Goal: Task Accomplishment & Management: Complete application form

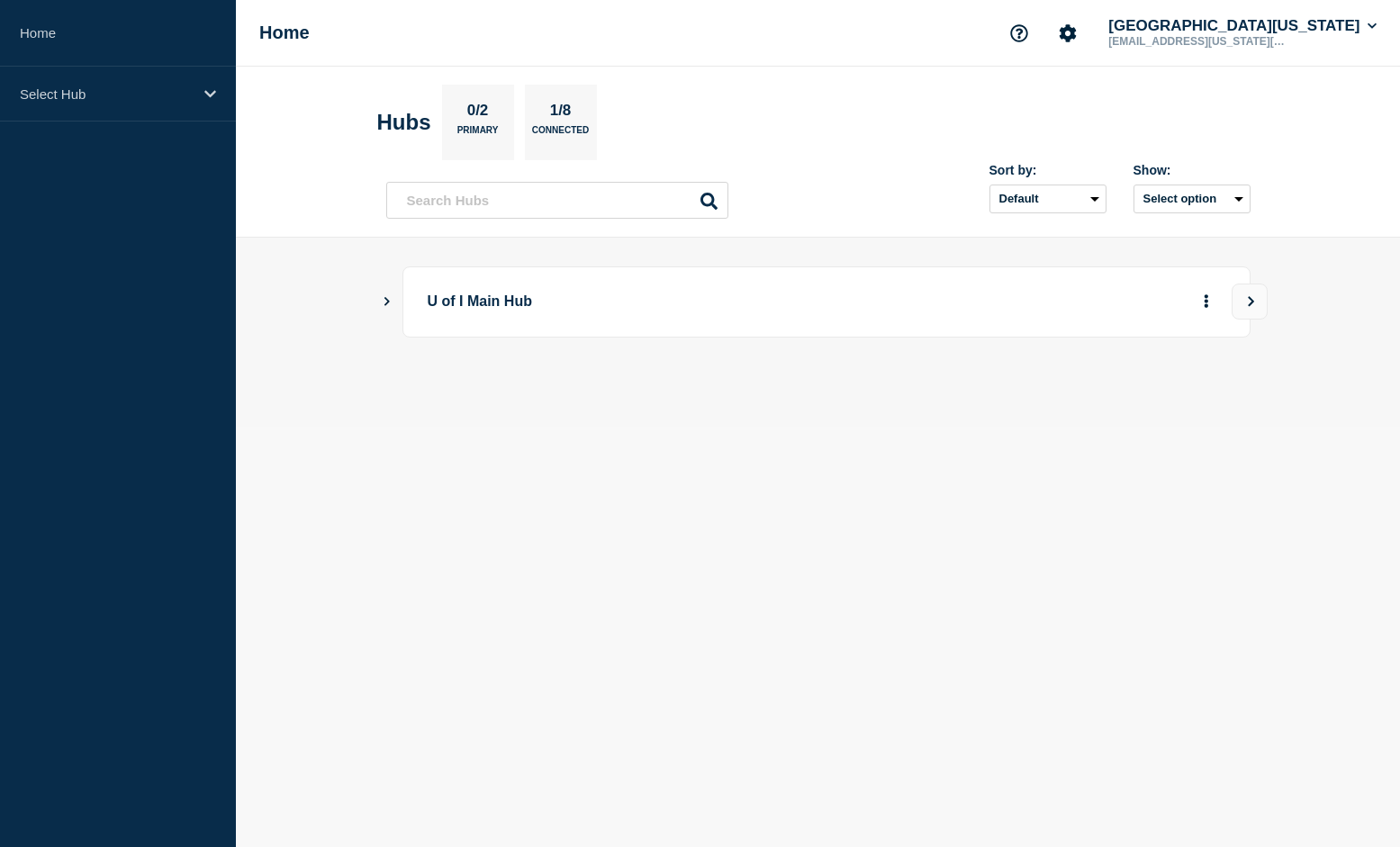
click at [391, 302] on icon "Show Connected Hubs" at bounding box center [386, 301] width 11 height 9
click at [485, 398] on p "[US_STATE]" at bounding box center [593, 393] width 282 height 36
click at [648, 398] on p "[US_STATE]" at bounding box center [593, 393] width 282 height 36
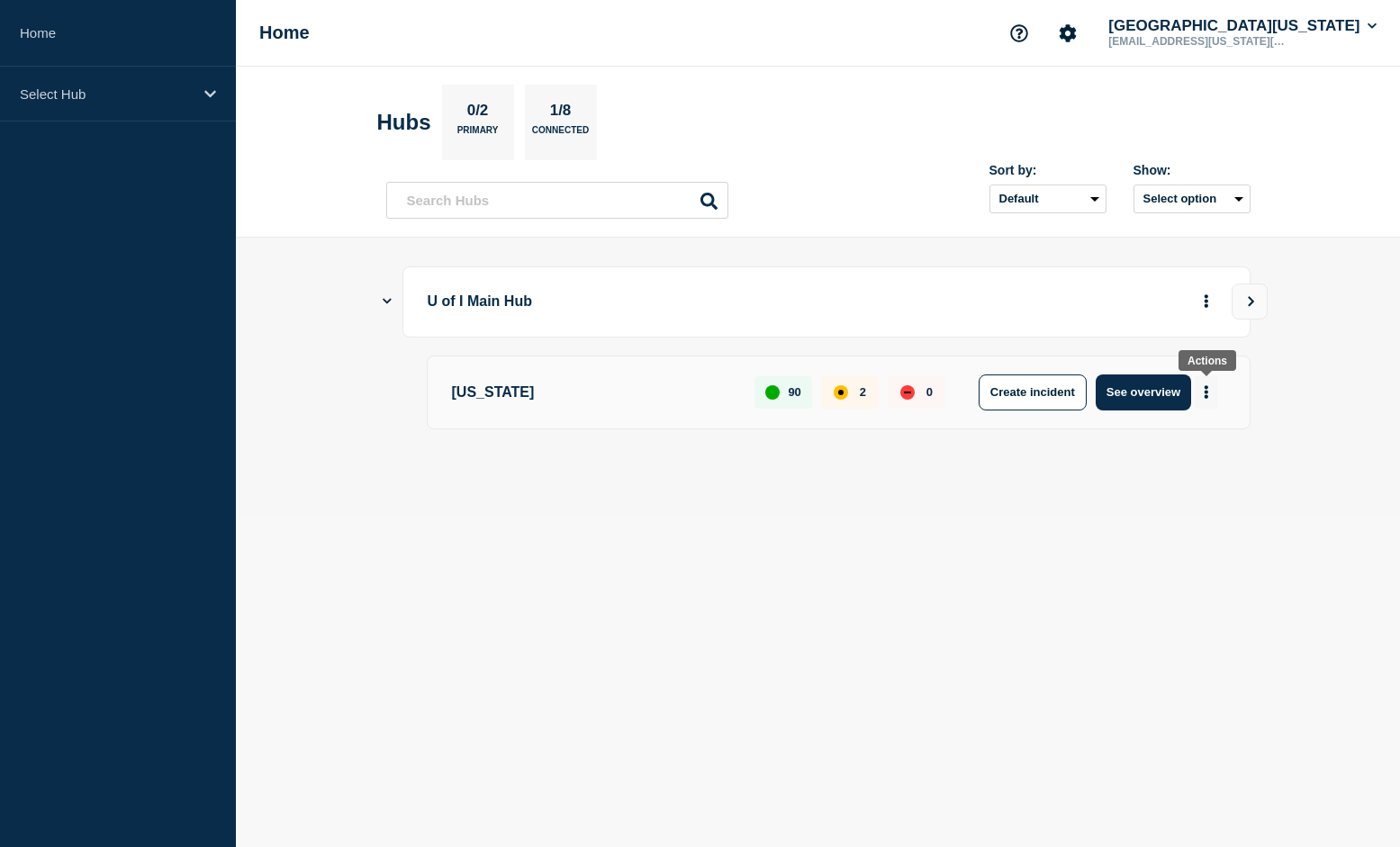
click at [1210, 395] on button "More actions" at bounding box center [1206, 392] width 24 height 33
click at [1177, 456] on button "Create maintenance" at bounding box center [1198, 452] width 122 height 15
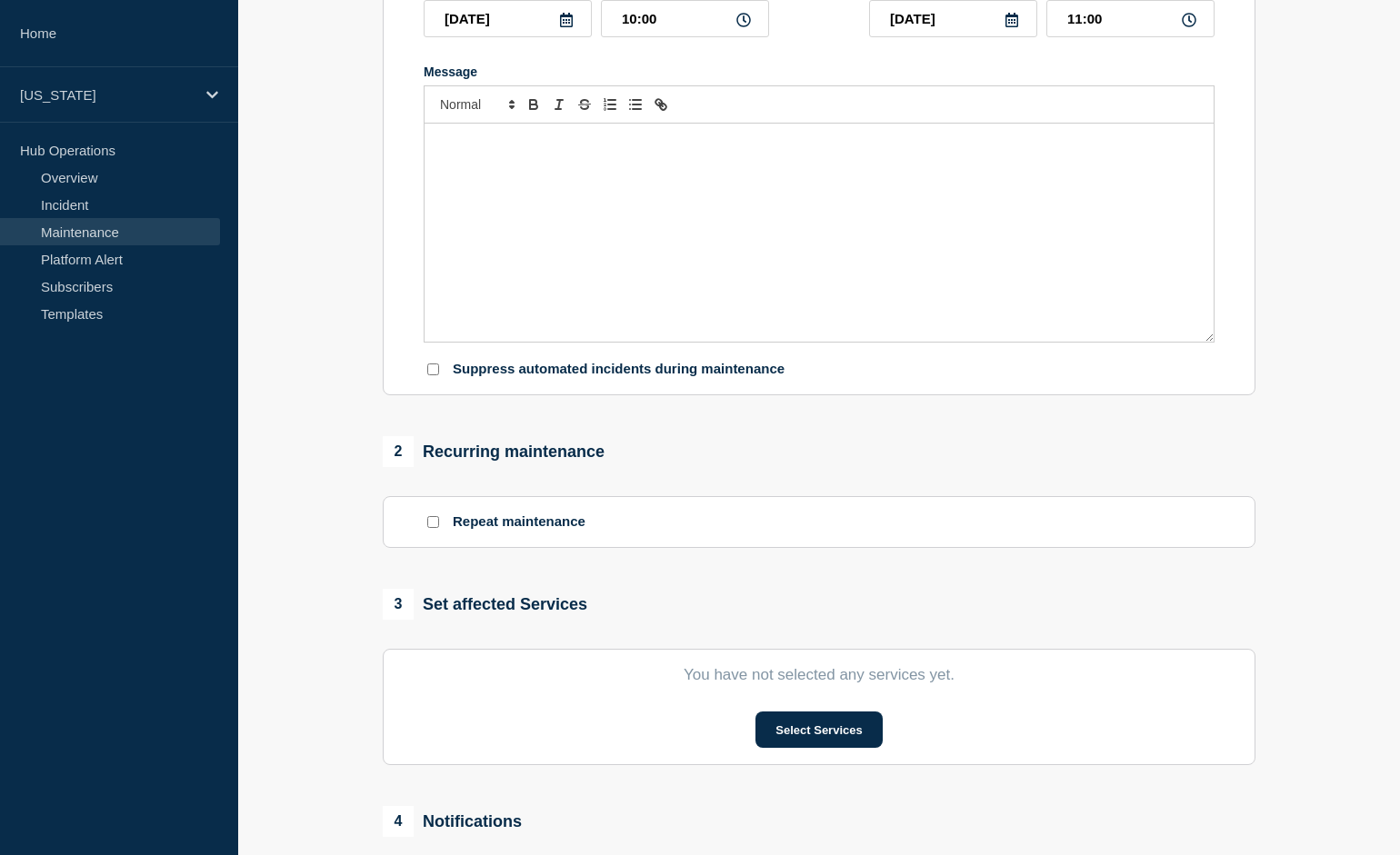
scroll to position [756, 0]
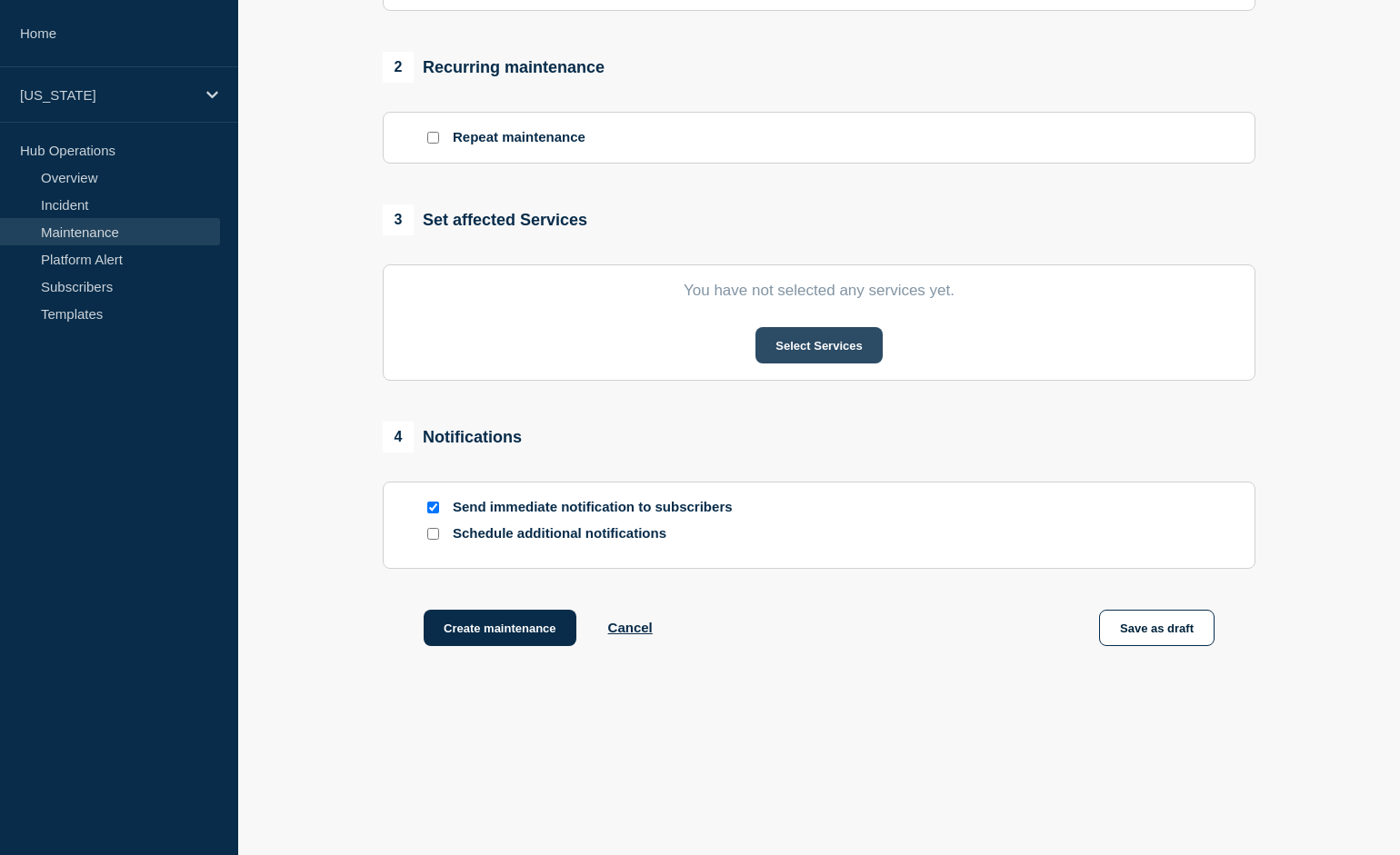
click at [821, 343] on button "Select Services" at bounding box center [819, 345] width 127 height 36
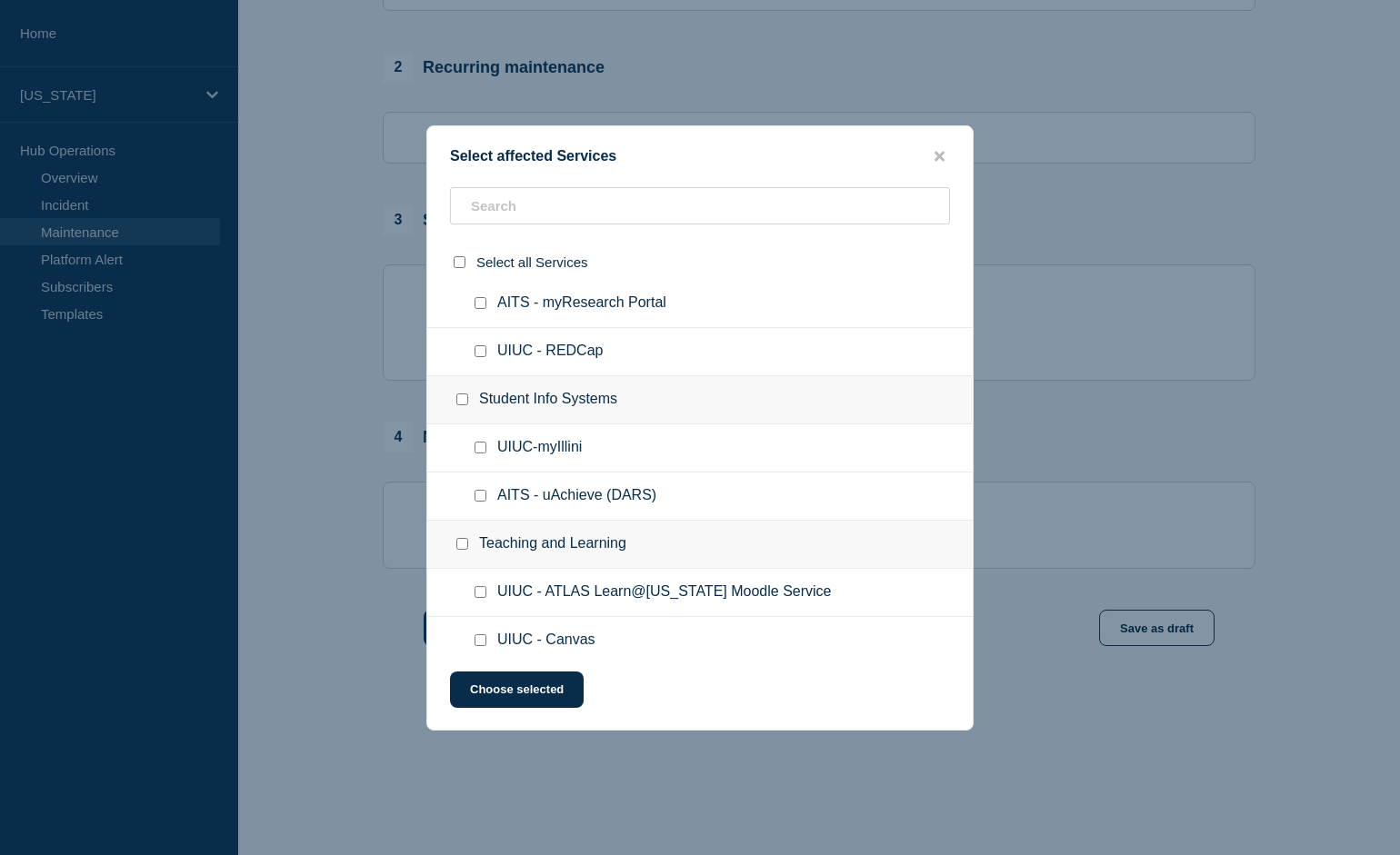
scroll to position [4040, 0]
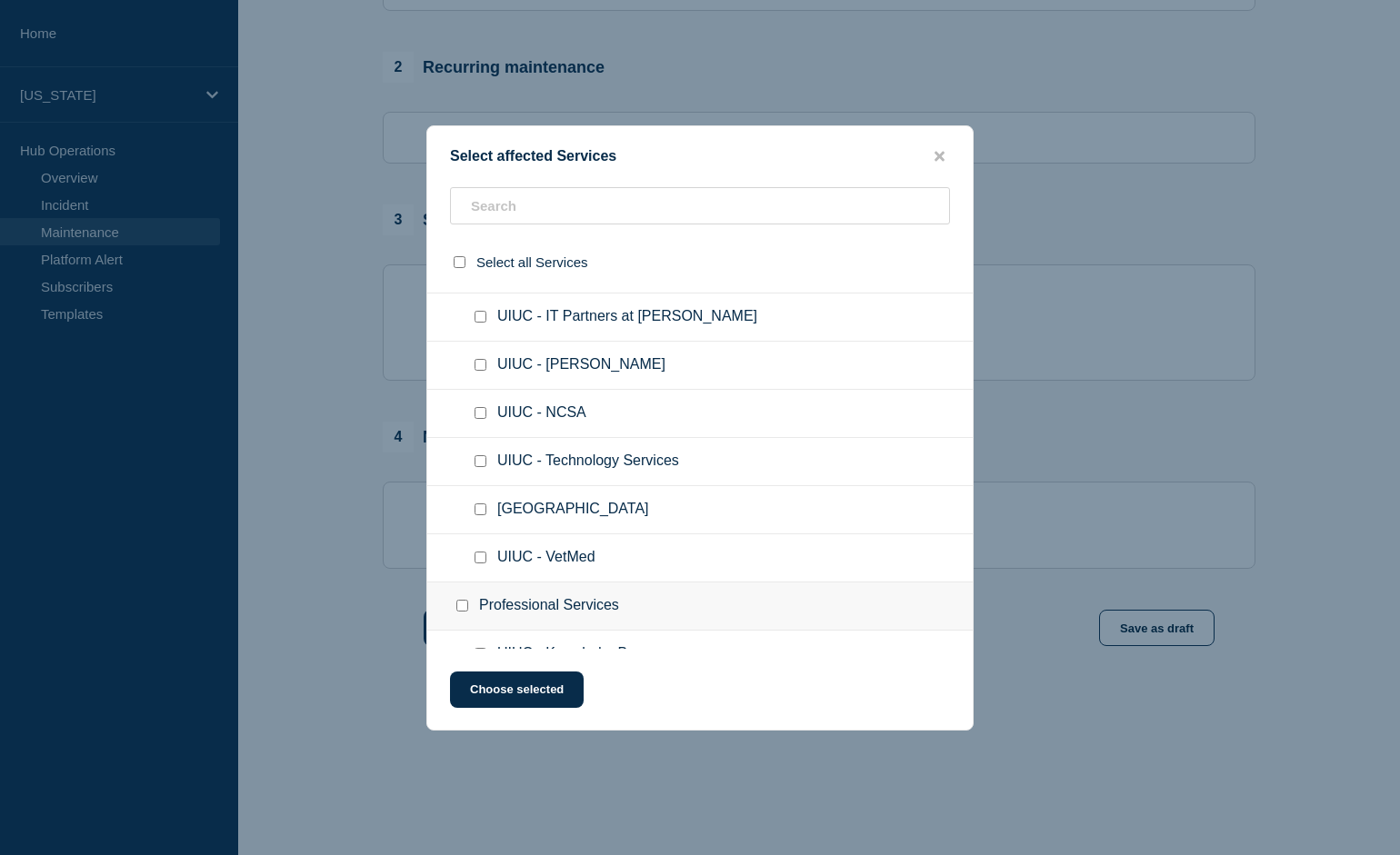
click at [951, 151] on div "Select affected Services" at bounding box center [700, 156] width 545 height 17
click at [938, 156] on icon "close button" at bounding box center [939, 155] width 10 height 10
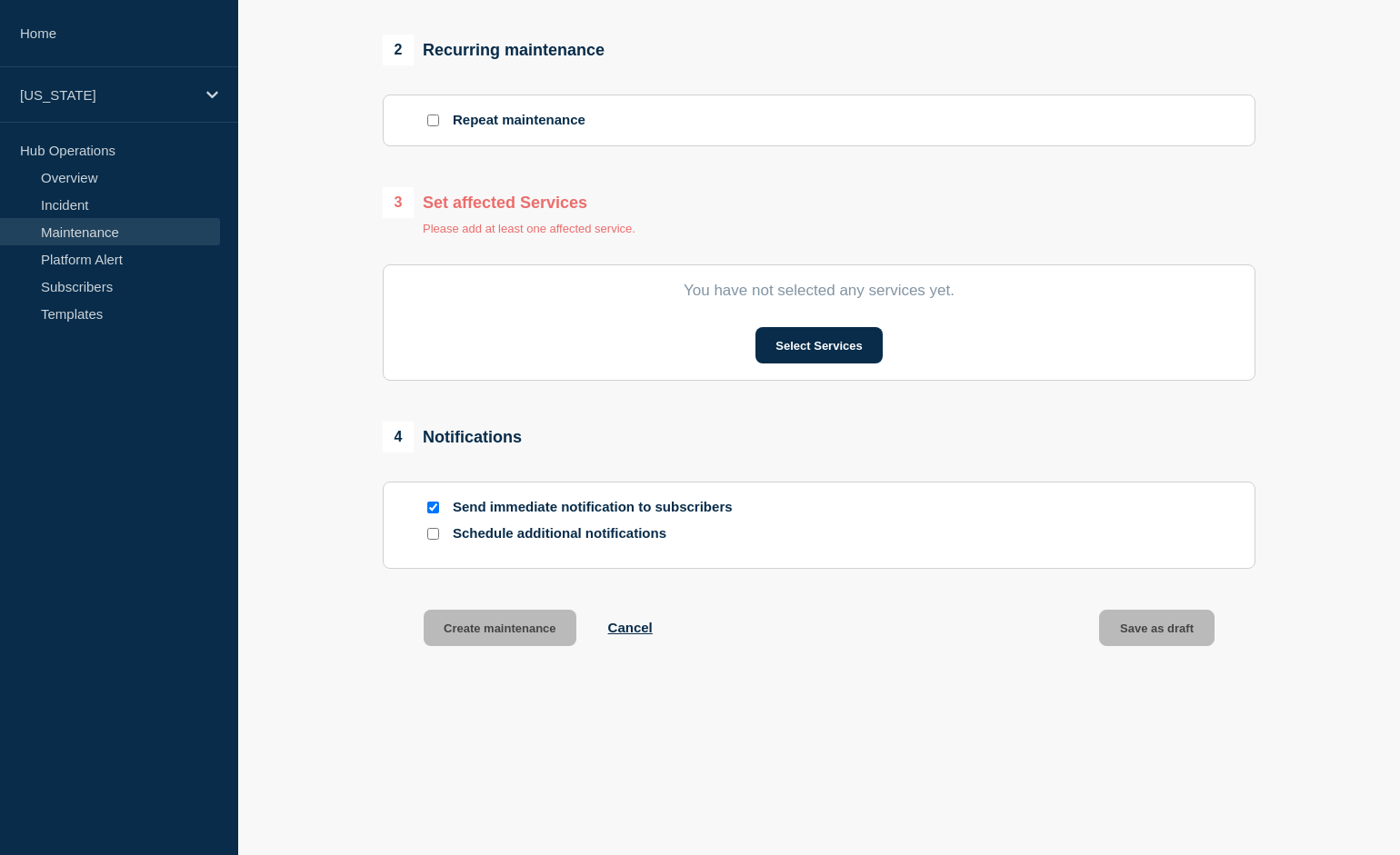
click at [318, 324] on section "1 Provide details Title (required) Start time (CDT) (required) [DATE] 10:00 End…" at bounding box center [819, 53] width 1162 height 1279
click at [69, 178] on link "Overview" at bounding box center [110, 177] width 220 height 28
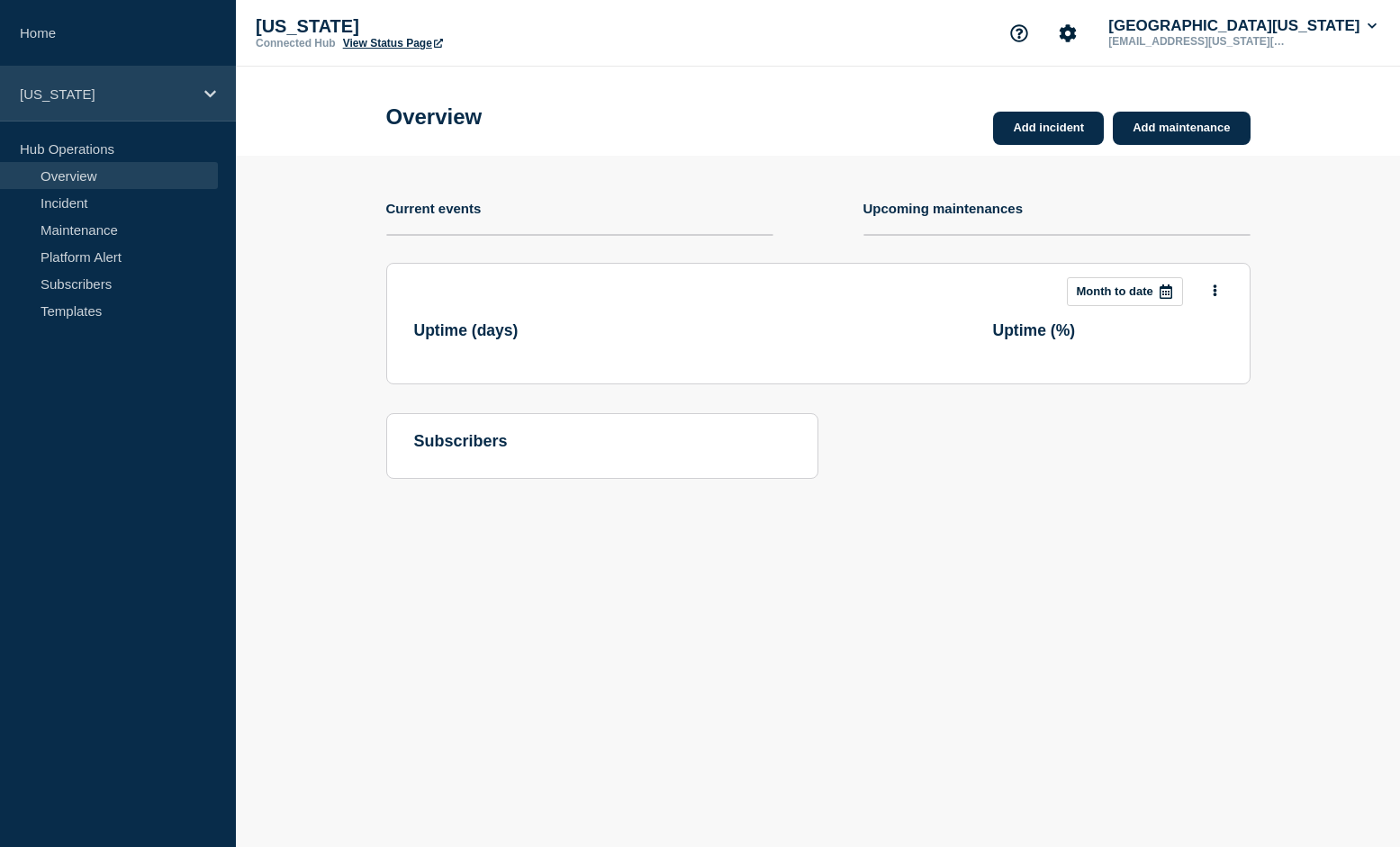
click at [211, 93] on icon at bounding box center [210, 93] width 11 height 8
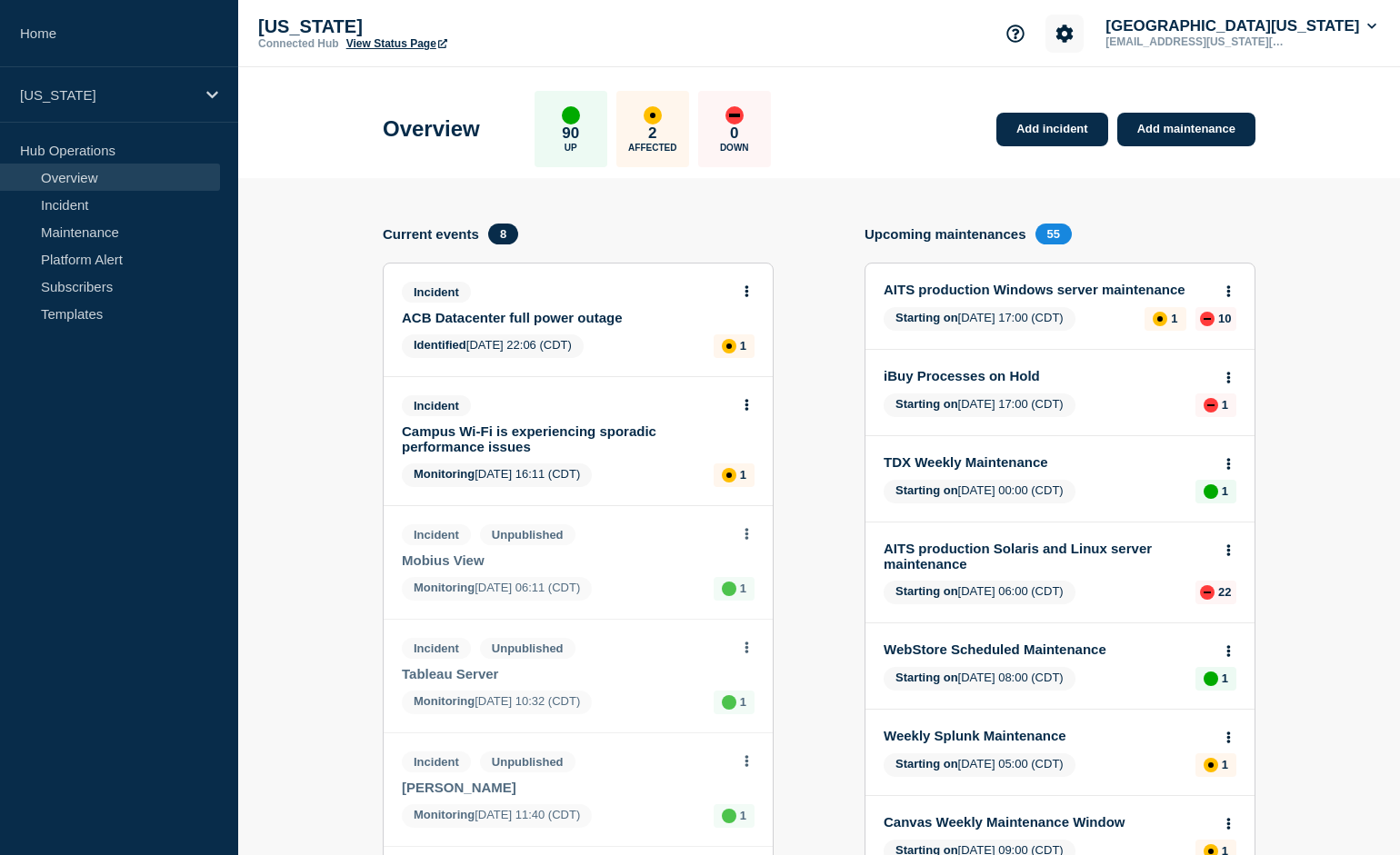
click at [1073, 37] on icon "Account settings" at bounding box center [1065, 33] width 17 height 17
click at [961, 231] on h4 "Upcoming maintenances" at bounding box center [945, 234] width 162 height 15
click at [336, 123] on header "Overview 90 Up 2 Affected 0 Down Add incident Add maintenance" at bounding box center [819, 123] width 1162 height 111
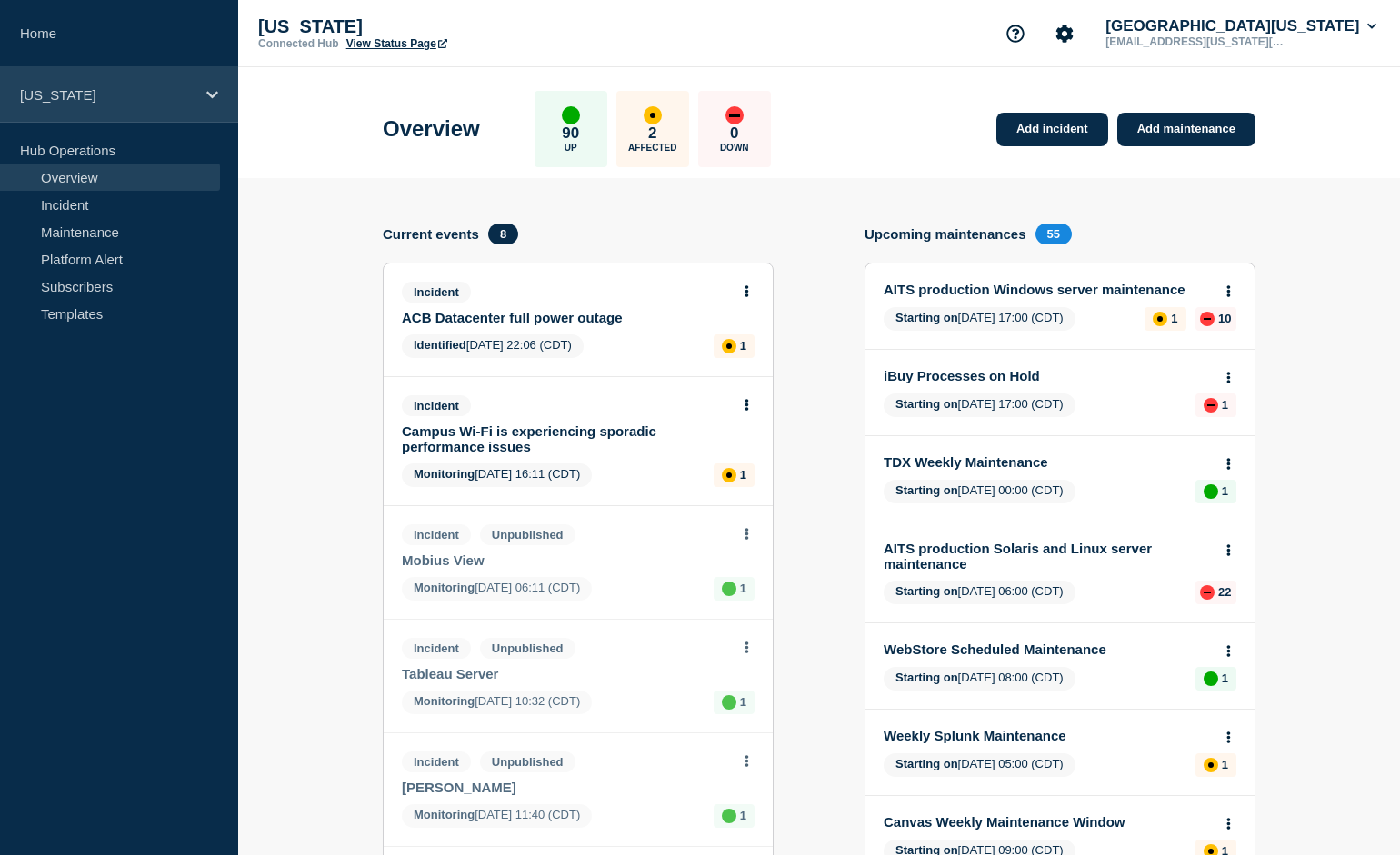
click at [213, 99] on icon at bounding box center [212, 95] width 11 height 13
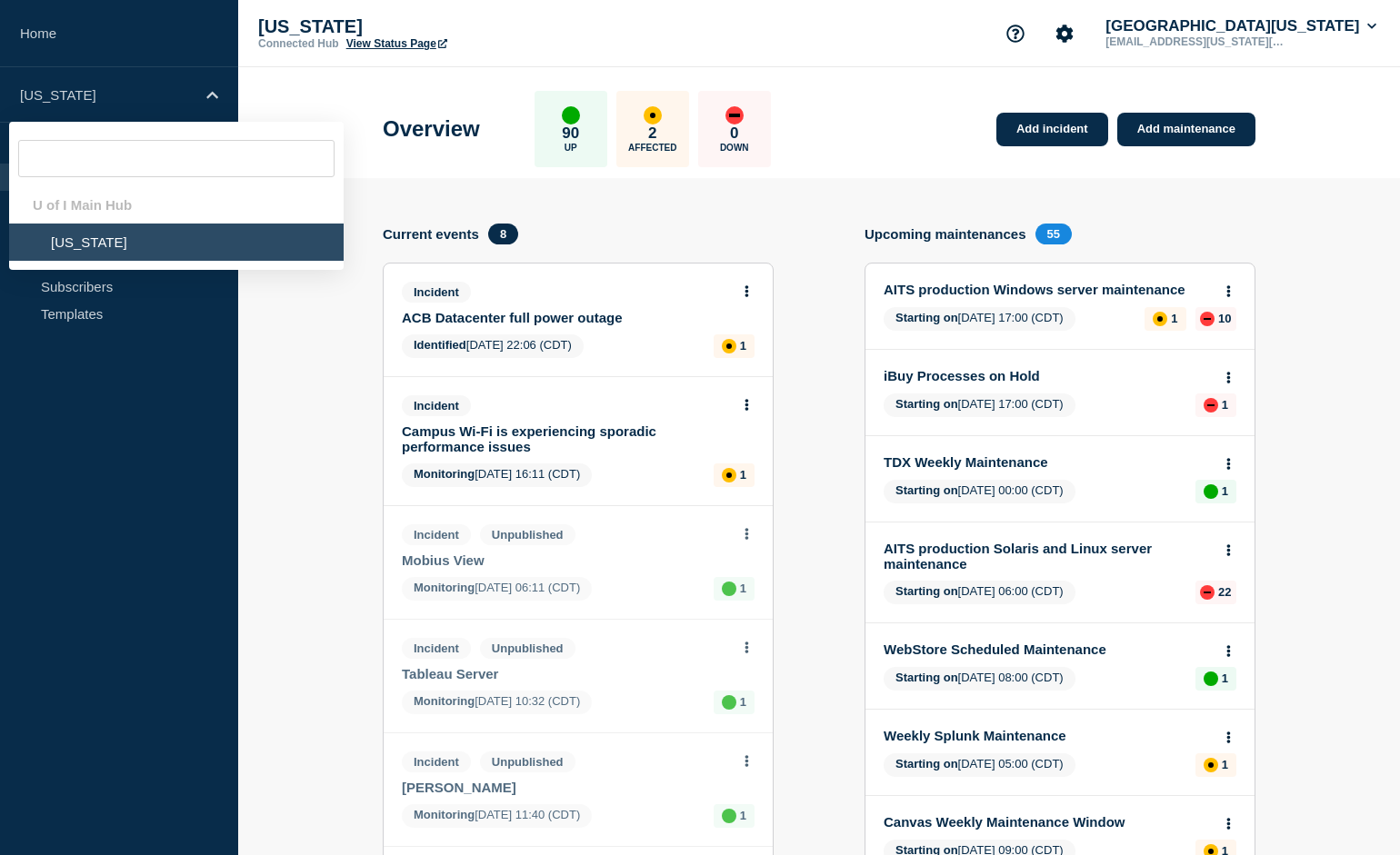
click at [416, 110] on div "Overview 90 Up 2 Affected 0 Down" at bounding box center [577, 129] width 388 height 76
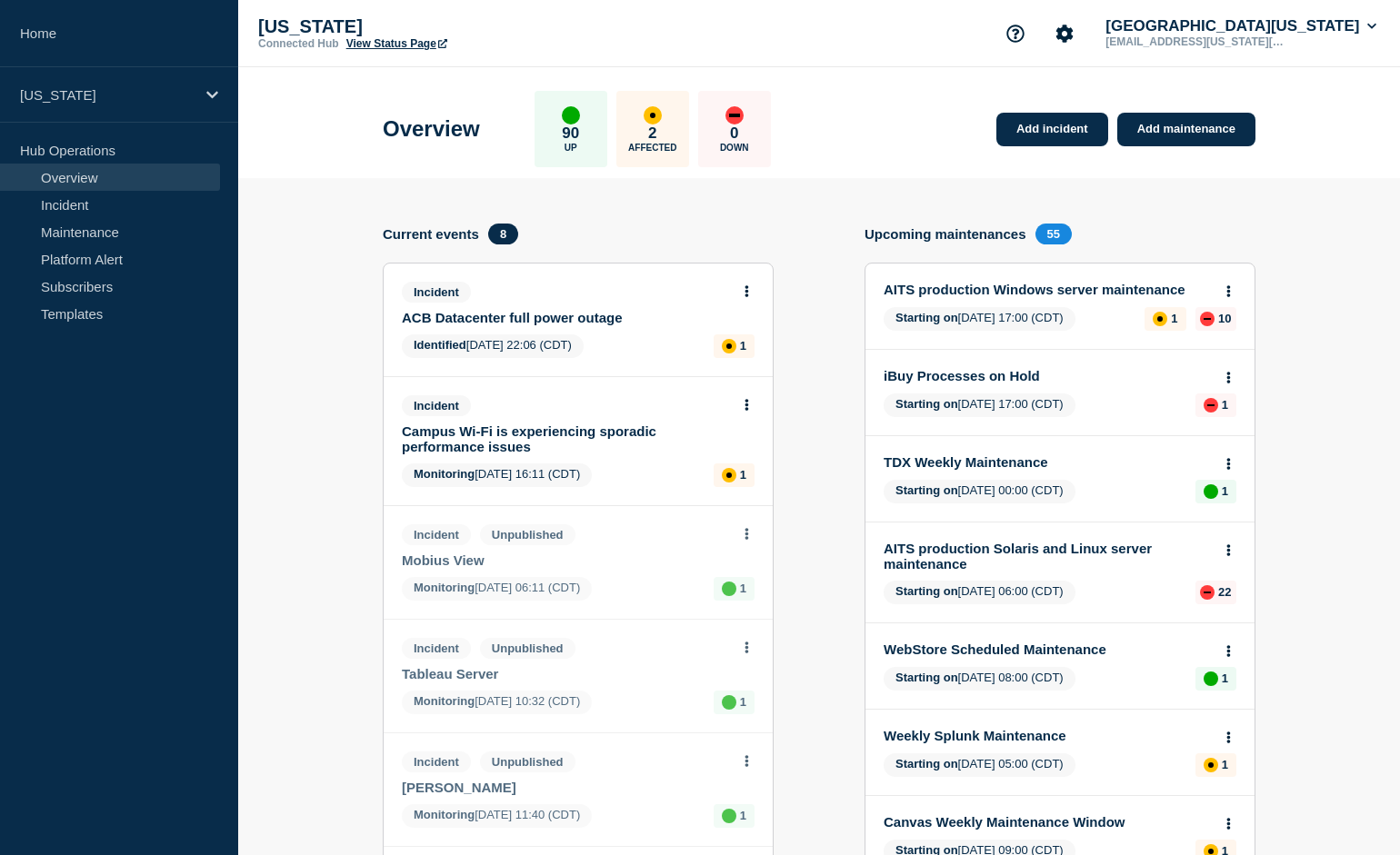
click at [586, 117] on div "90 Up" at bounding box center [571, 129] width 72 height 76
click at [1362, 27] on button "[GEOGRAPHIC_DATA][US_STATE]" at bounding box center [1241, 26] width 278 height 18
click at [984, 232] on h4 "Upcoming maintenances" at bounding box center [945, 234] width 162 height 15
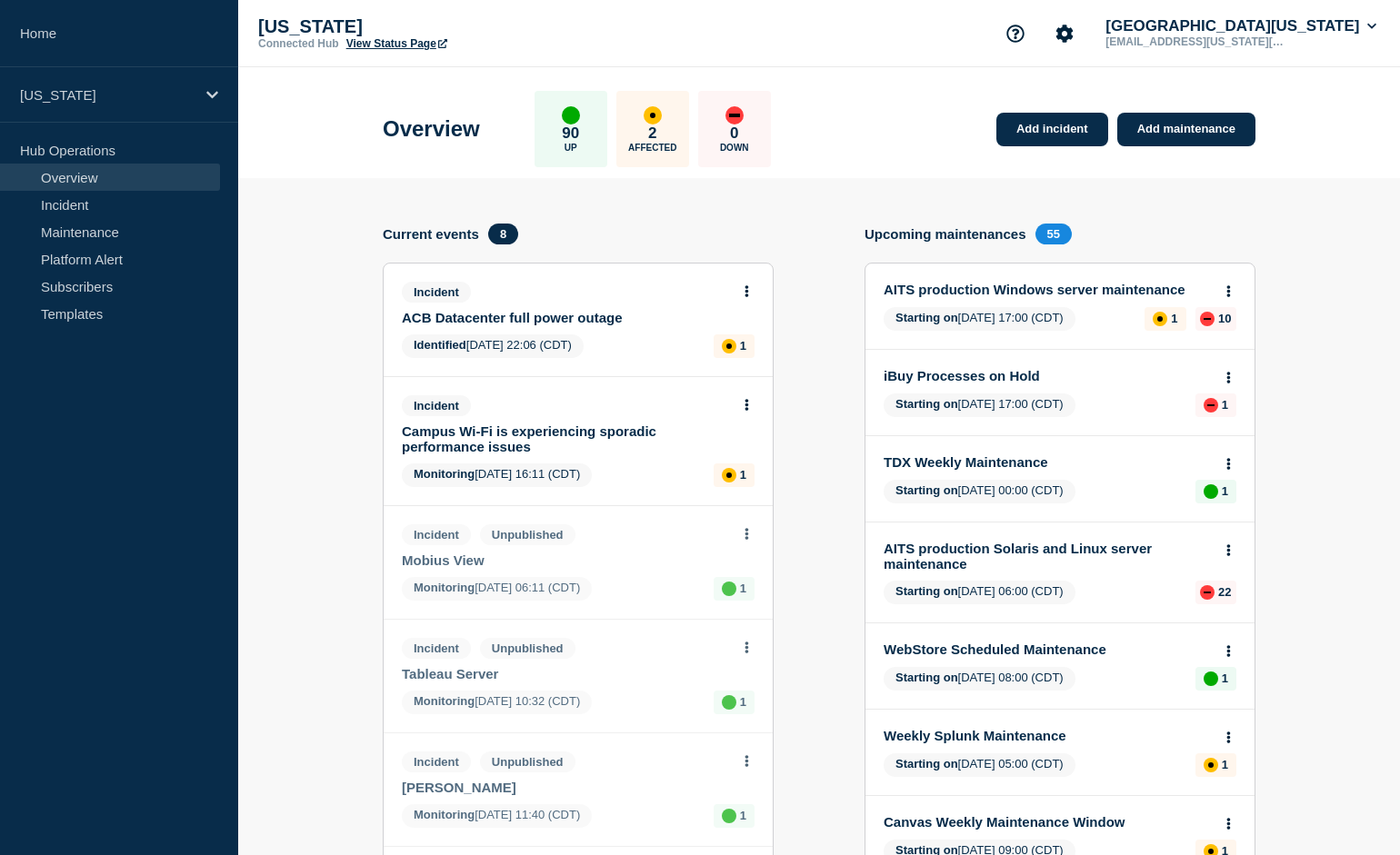
click at [984, 232] on h4 "Upcoming maintenances" at bounding box center [945, 234] width 162 height 15
click at [91, 261] on link "Platform Alert" at bounding box center [110, 258] width 220 height 28
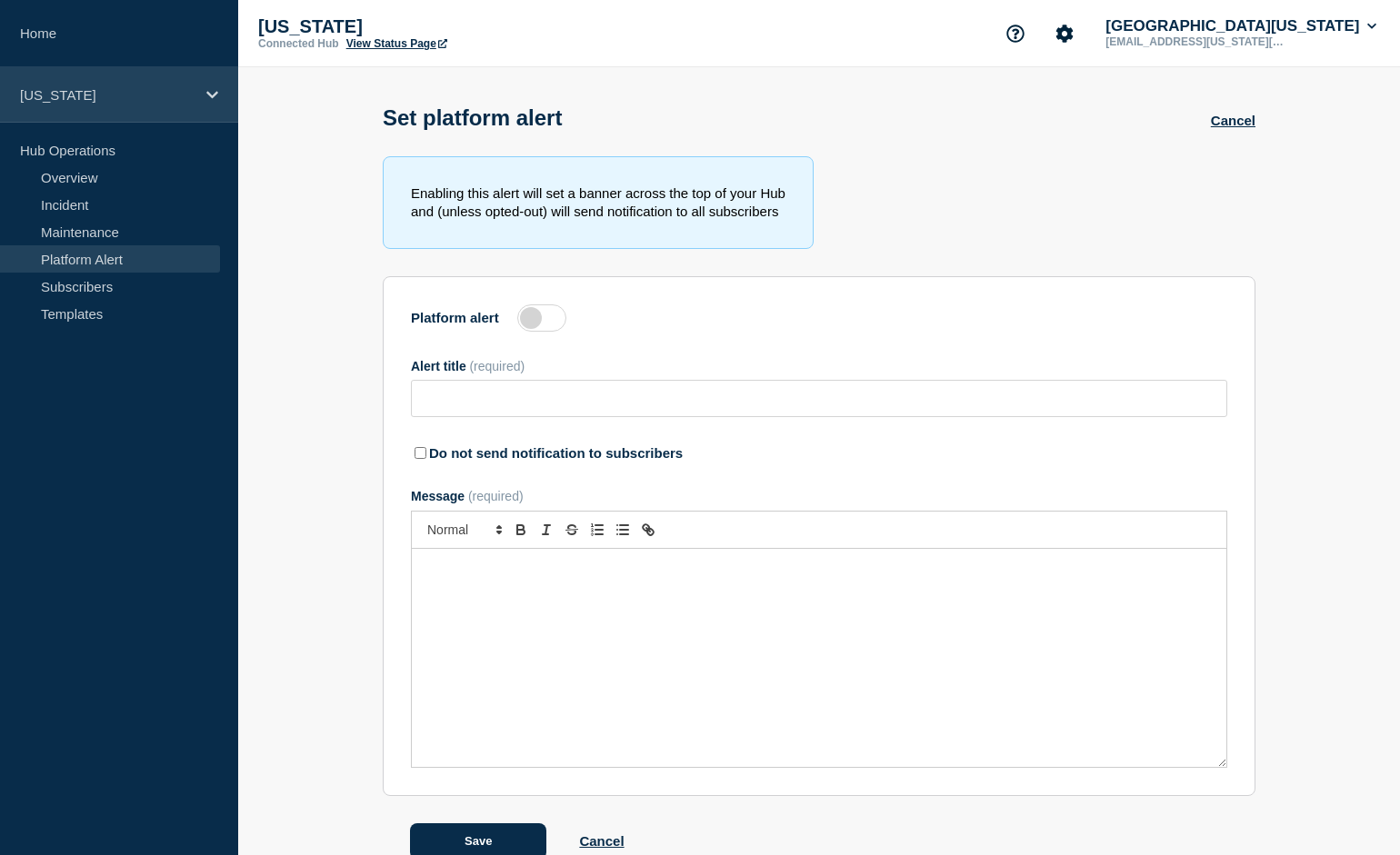
click at [165, 95] on p "[US_STATE]" at bounding box center [107, 95] width 174 height 15
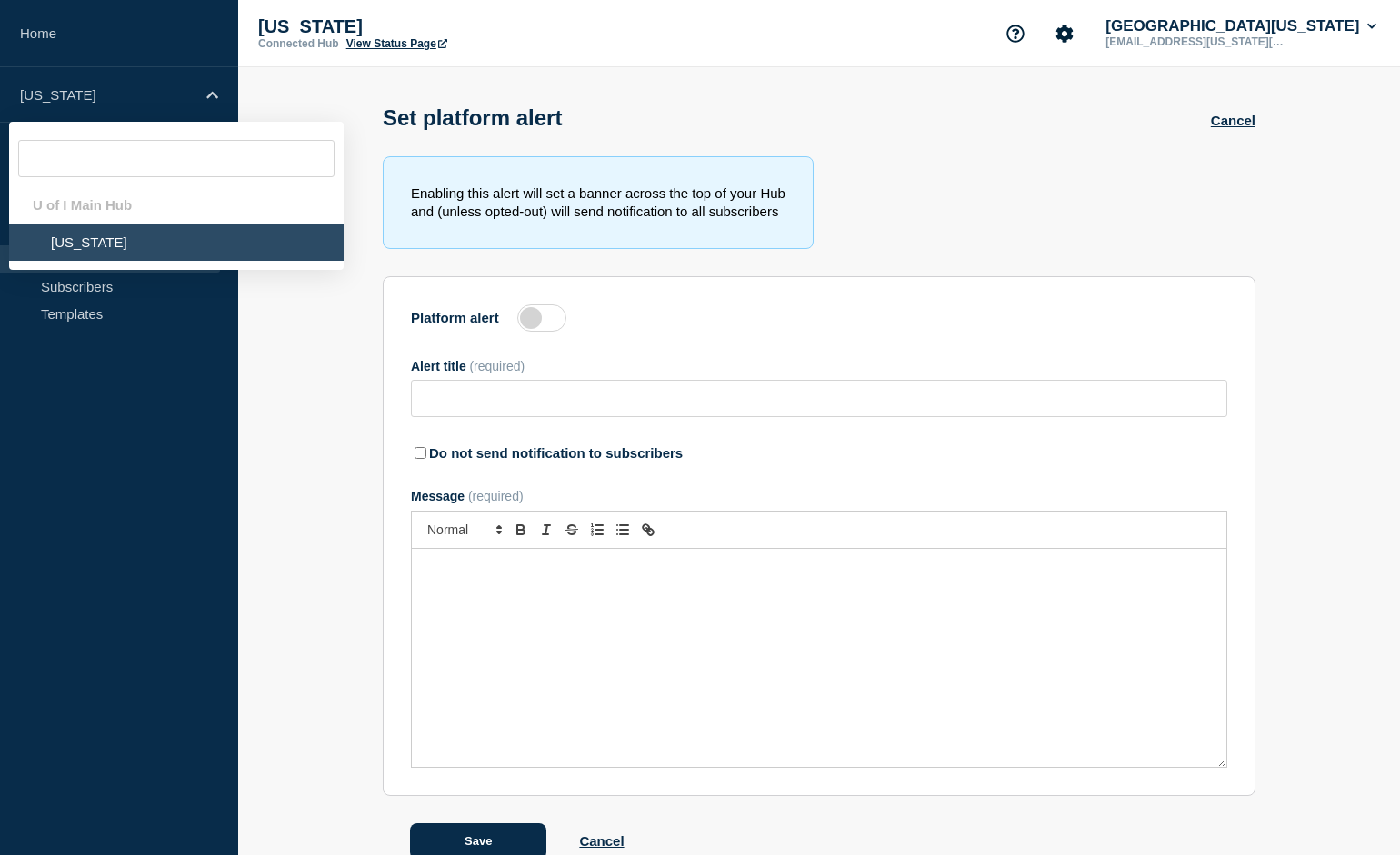
click at [80, 259] on li "[US_STATE]" at bounding box center [176, 242] width 335 height 37
click at [427, 161] on main "Set platform alert Cancel Enabling this alert will set a banner across the top …" at bounding box center [819, 478] width 1162 height 820
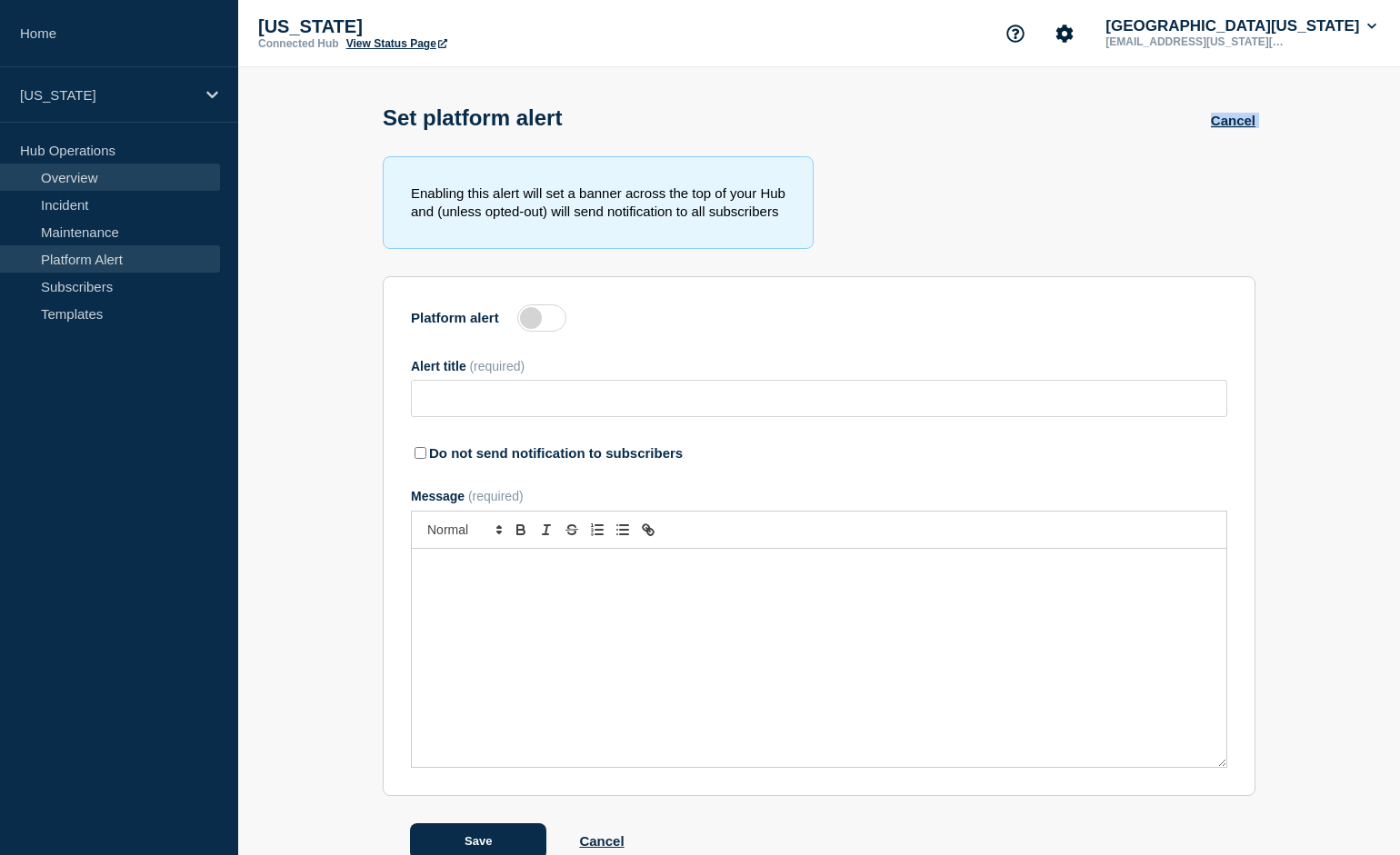
click at [91, 180] on link "Overview" at bounding box center [110, 177] width 220 height 28
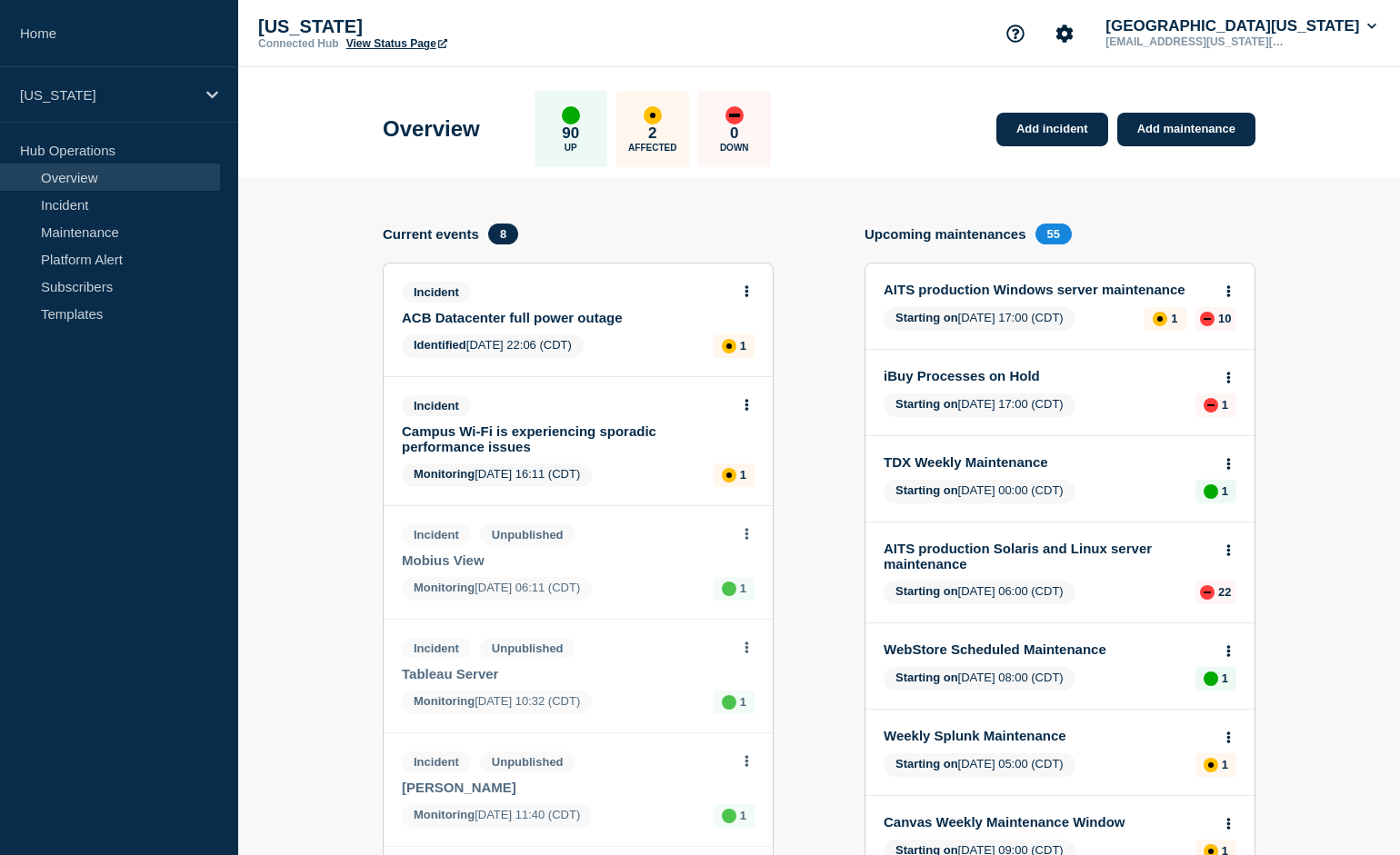
click at [383, 42] on link "View Status Page" at bounding box center [396, 43] width 101 height 12
click at [1177, 132] on link "Add maintenance" at bounding box center [1186, 129] width 138 height 33
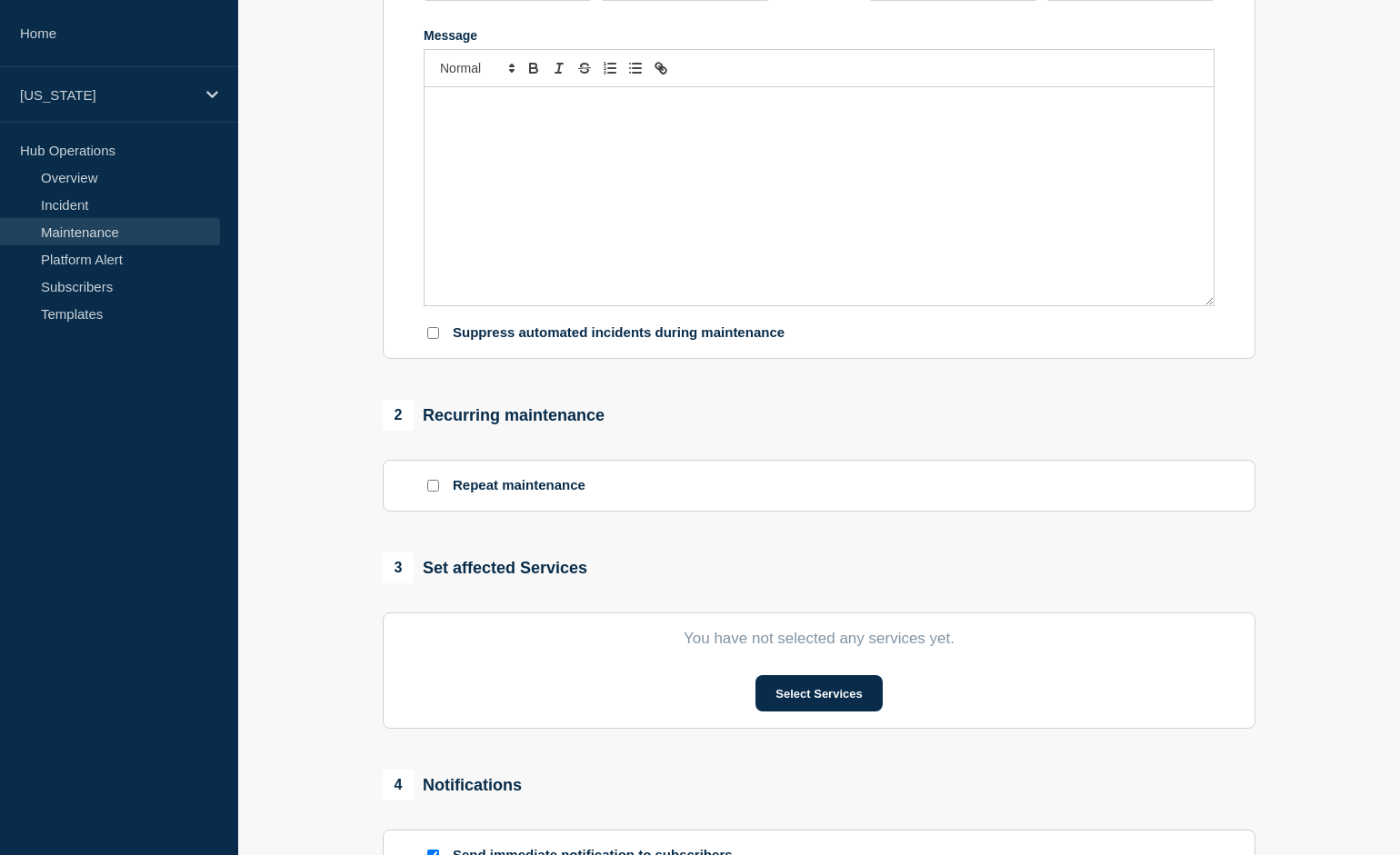
scroll to position [378, 0]
click at [432, 491] on input "Repeat maintenance" at bounding box center [433, 485] width 11 height 11
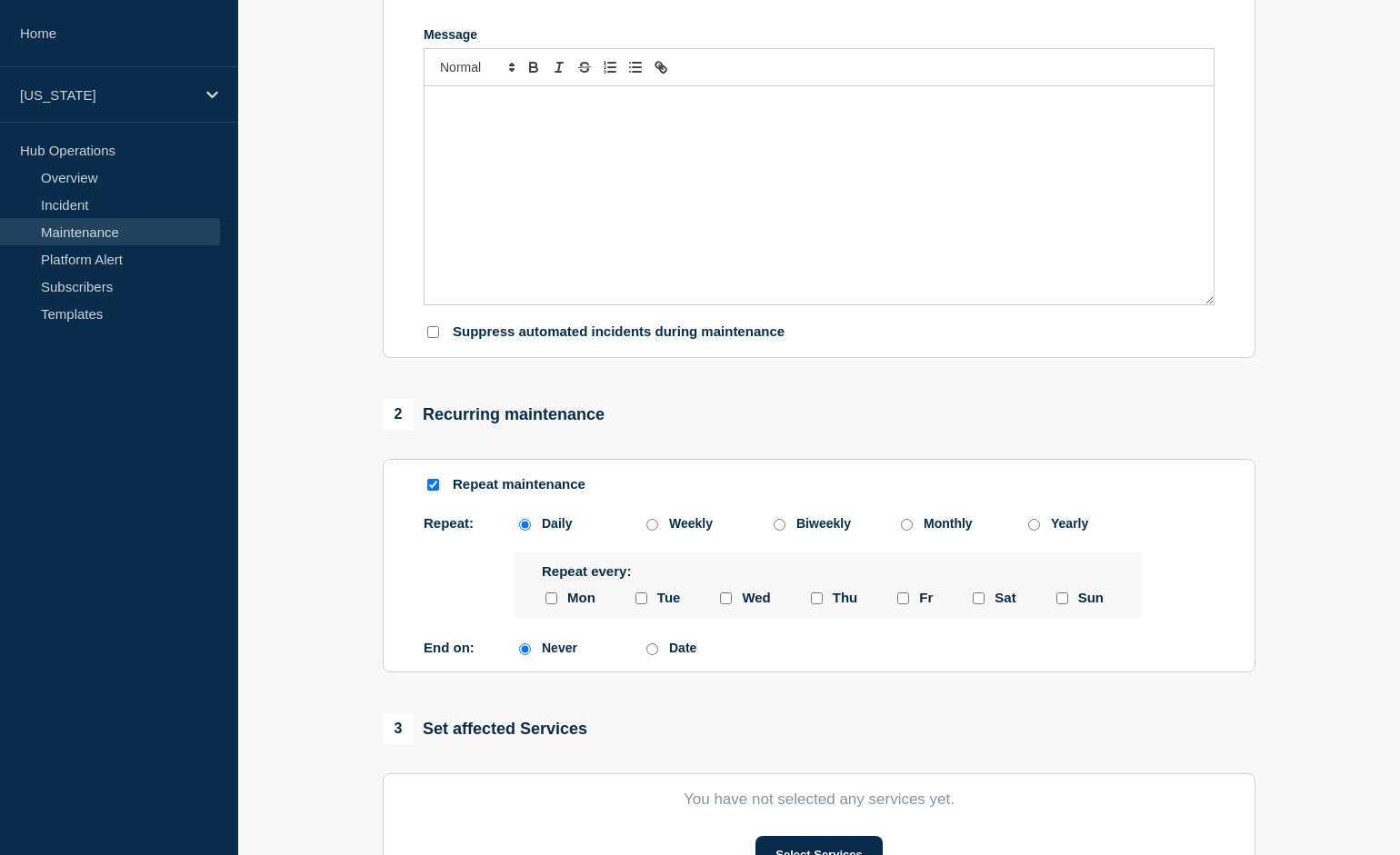
click at [432, 491] on input "Repeat maintenance" at bounding box center [433, 485] width 11 height 11
checkbox input "false"
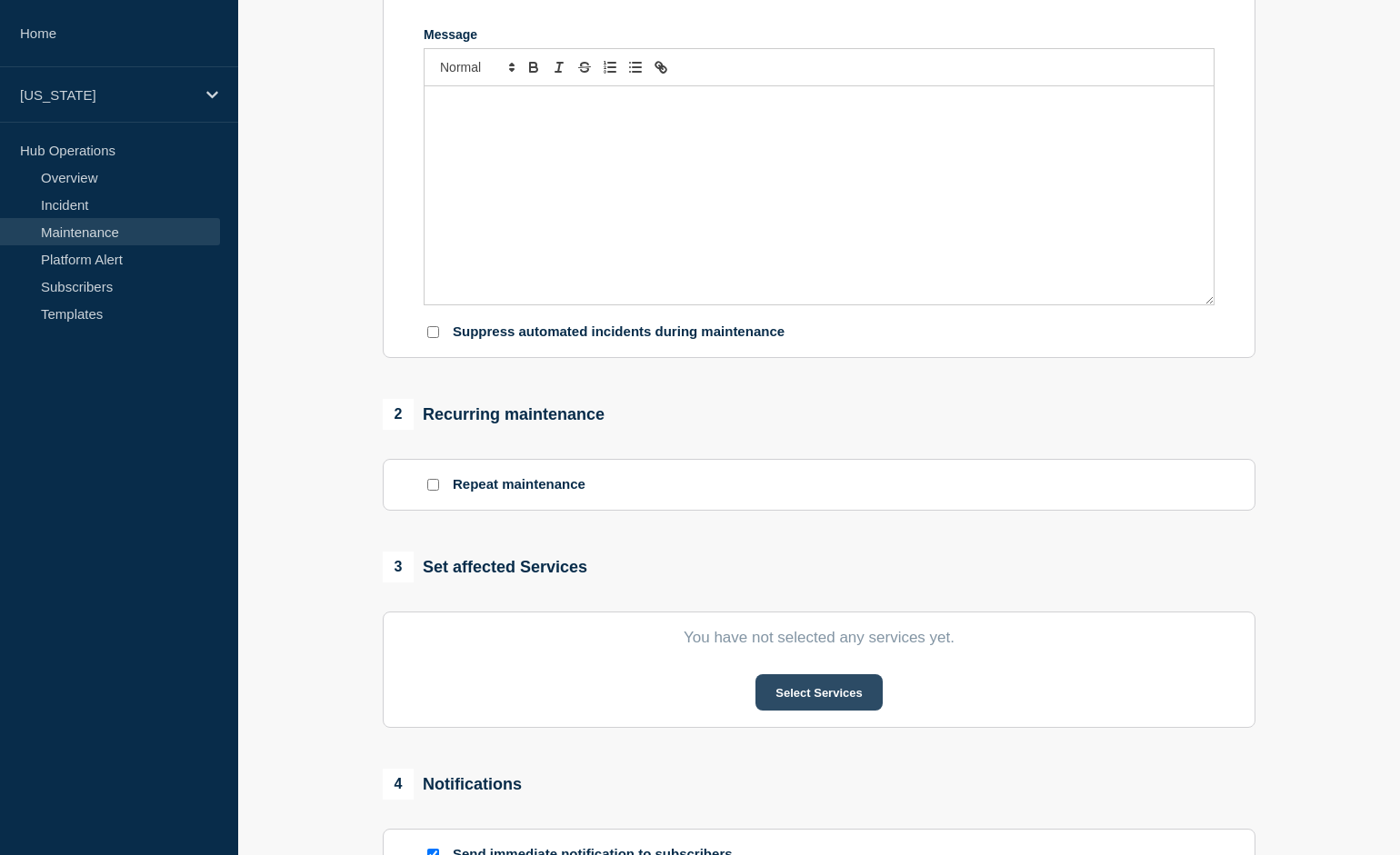
click at [814, 711] on button "Select Services" at bounding box center [819, 693] width 127 height 36
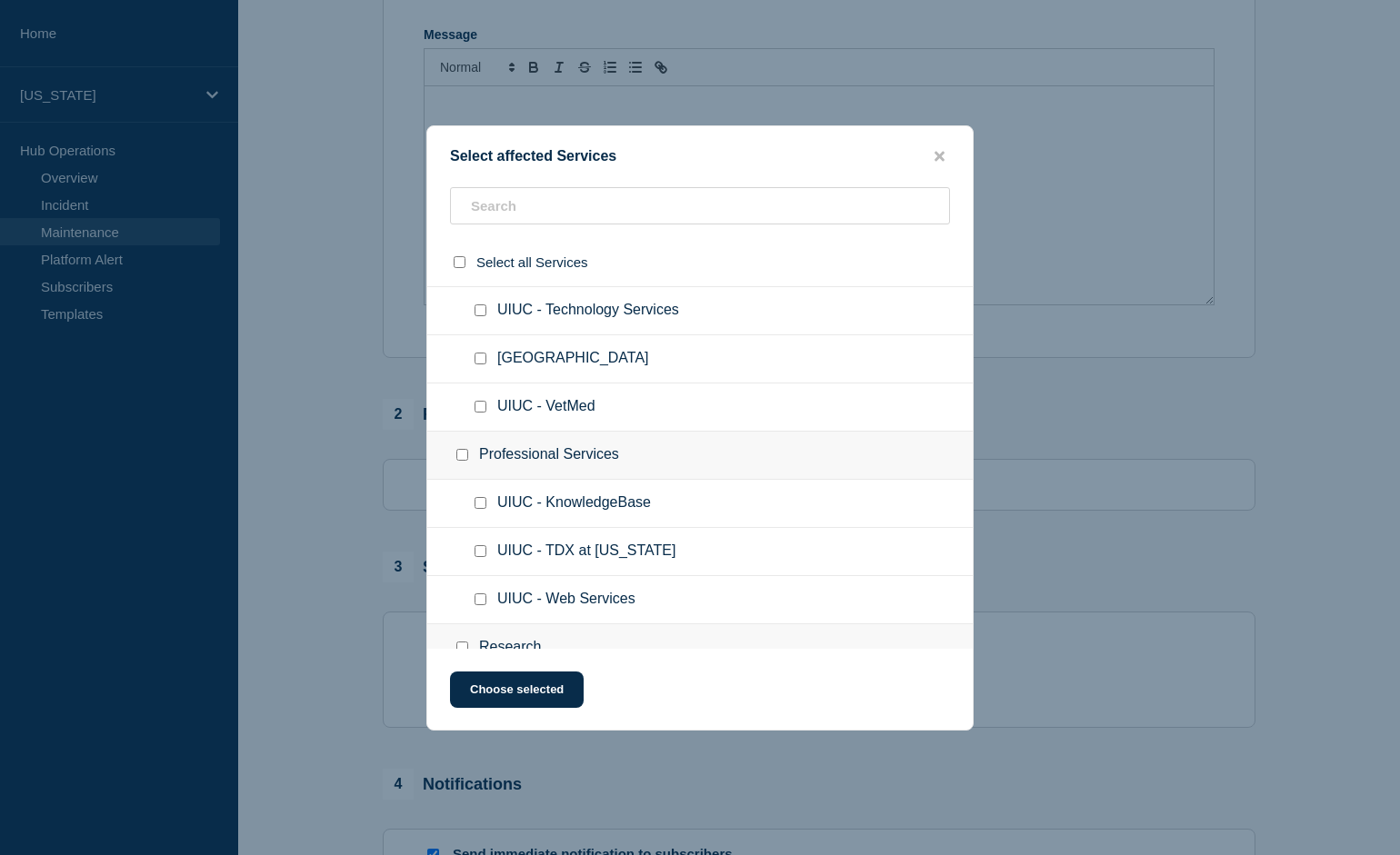
scroll to position [4197, 0]
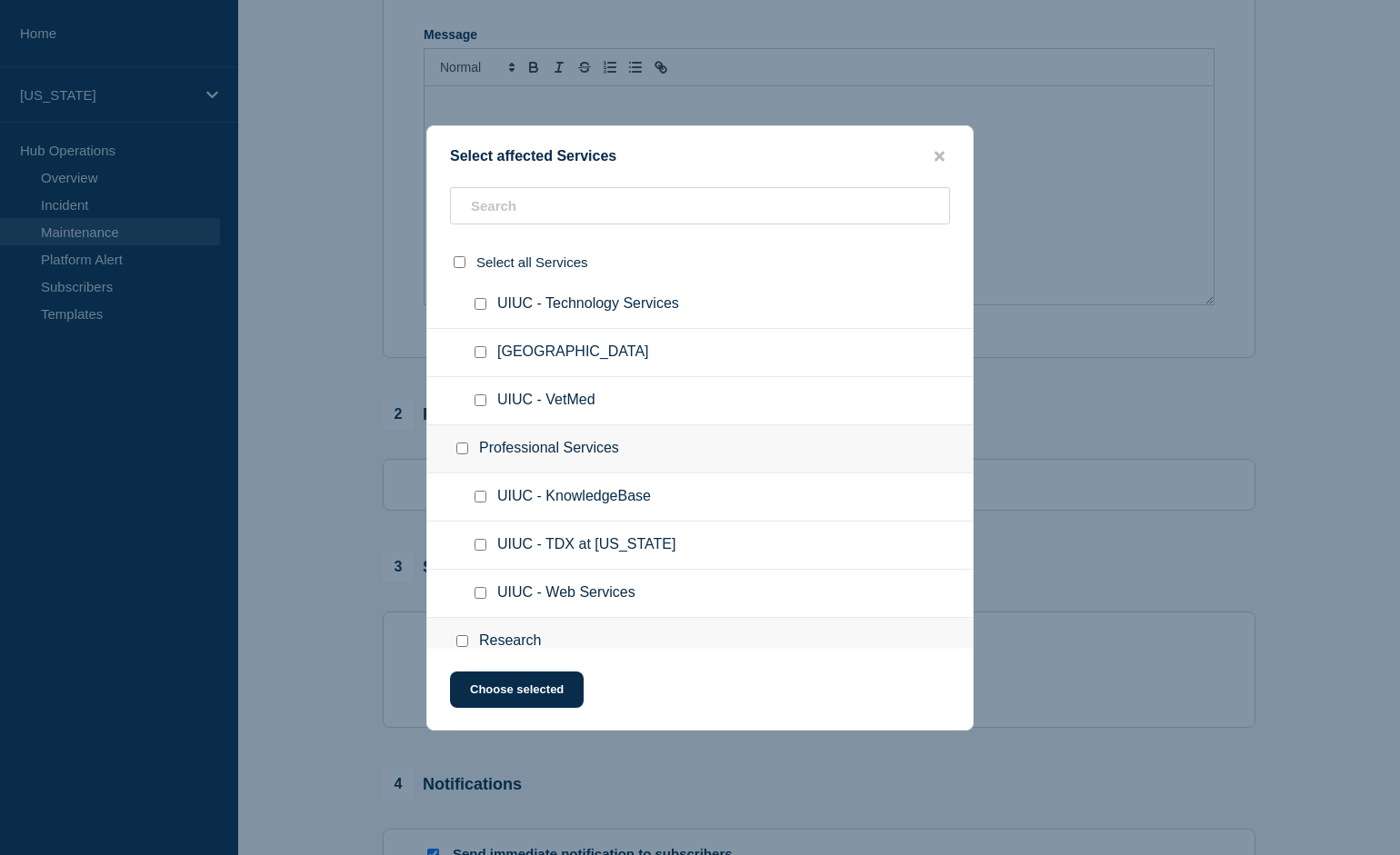
click at [482, 310] on input "UIUC - Technology Services checkbox" at bounding box center [480, 304] width 11 height 11
checkbox input "true"
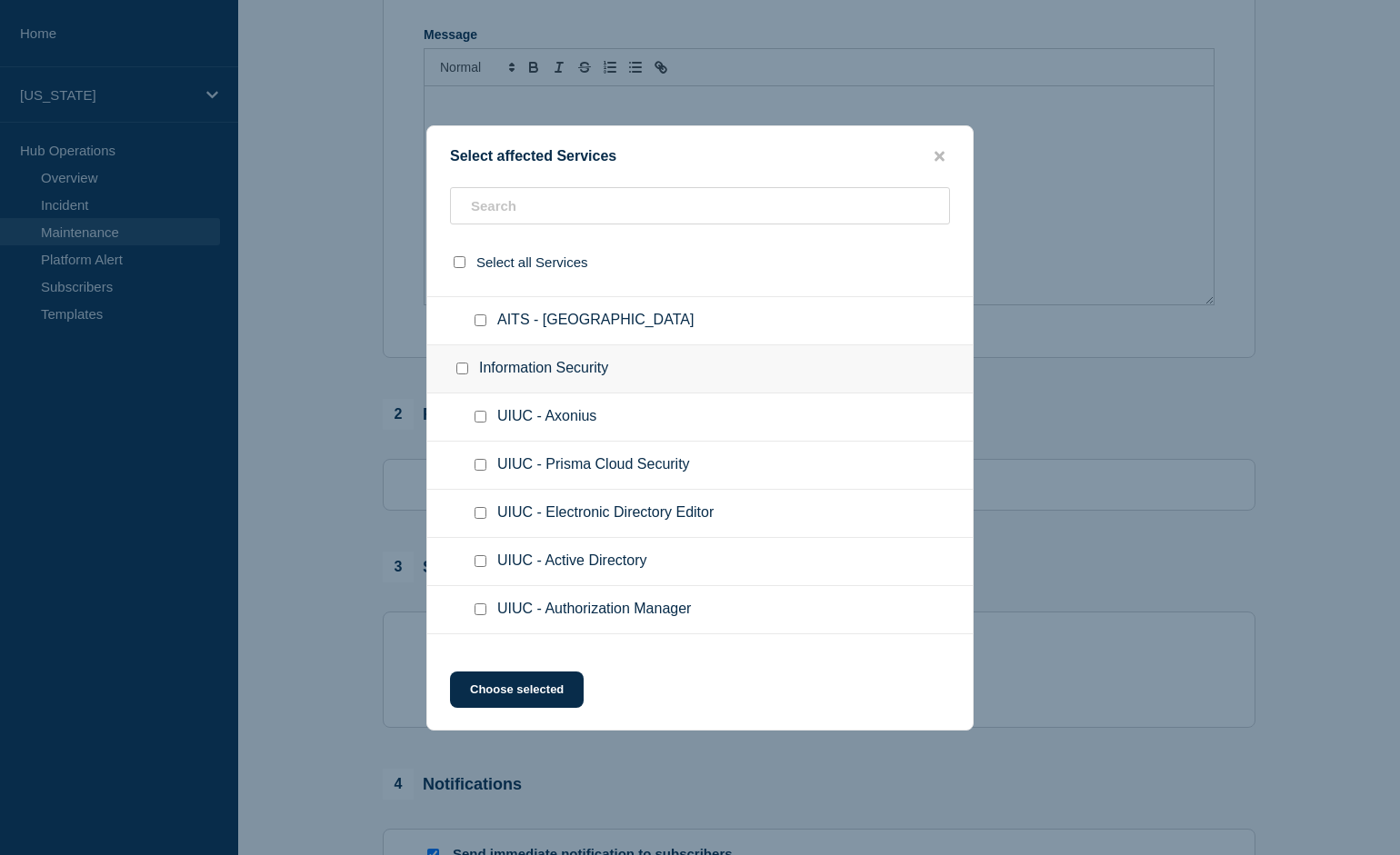
scroll to position [0, 0]
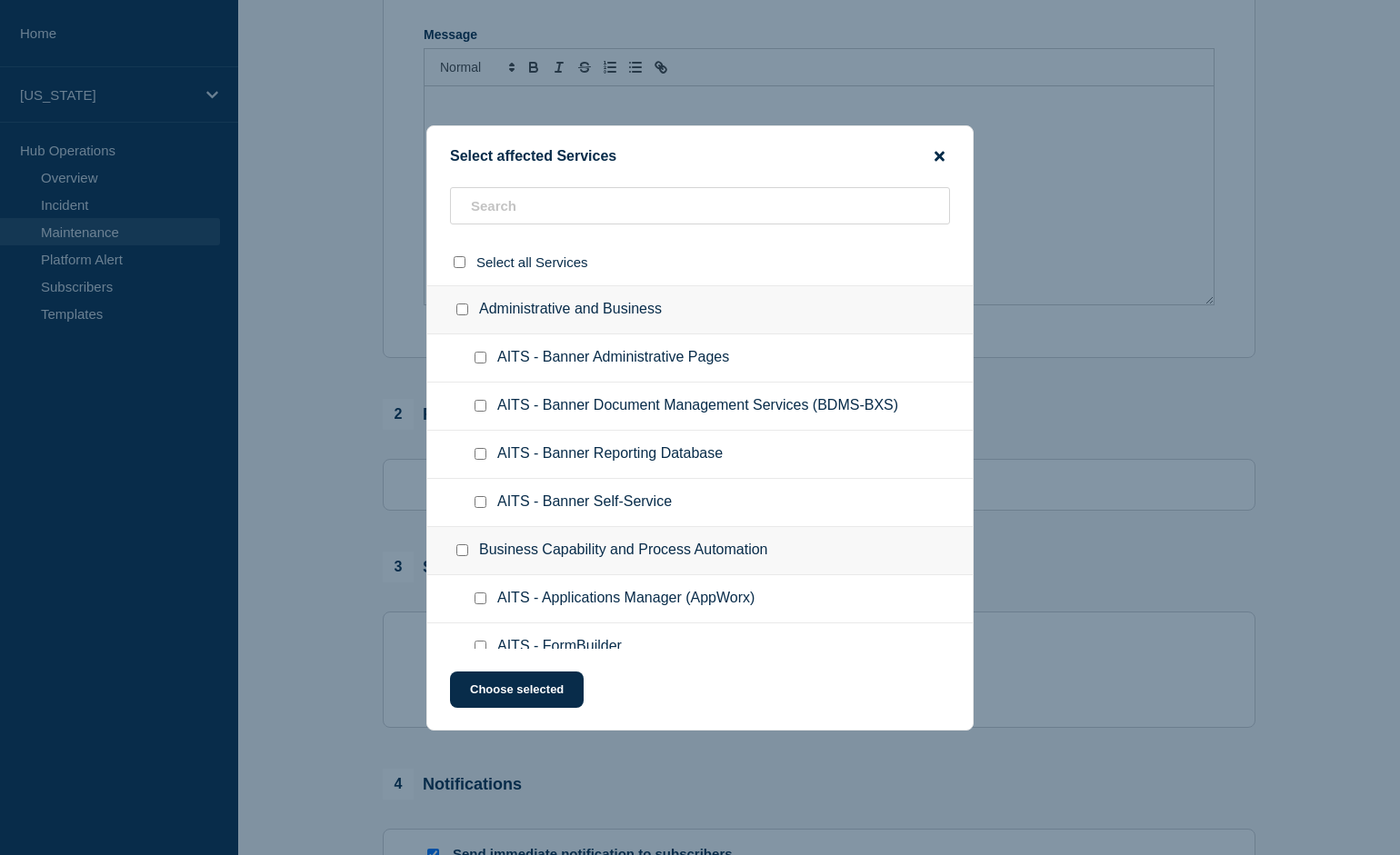
click at [944, 151] on icon "close button" at bounding box center [939, 155] width 10 height 10
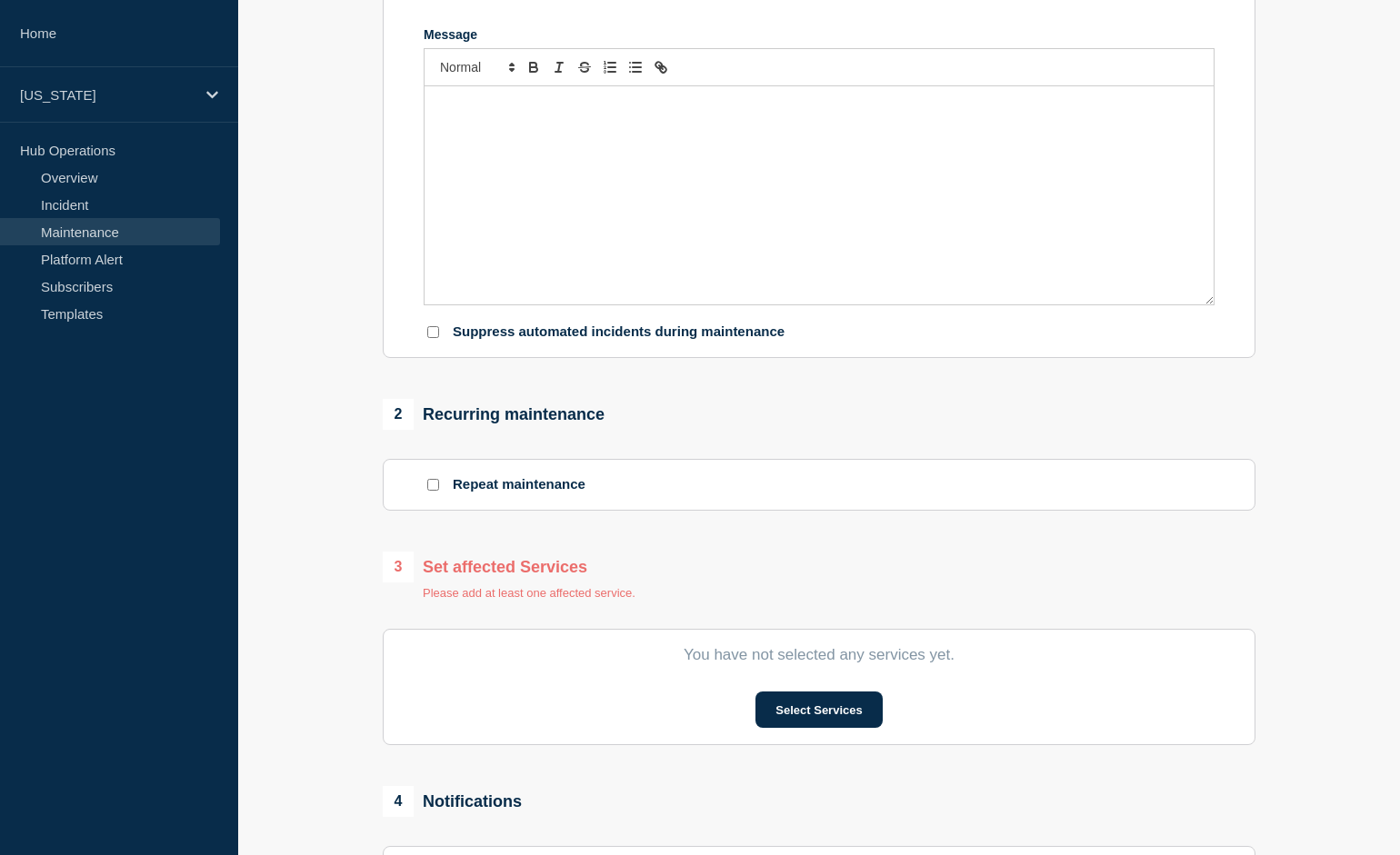
click at [374, 207] on div "1 Provide details Title (required) Start time (CDT) (required) [DATE] 10:27 End…" at bounding box center [819, 417] width 893 height 1279
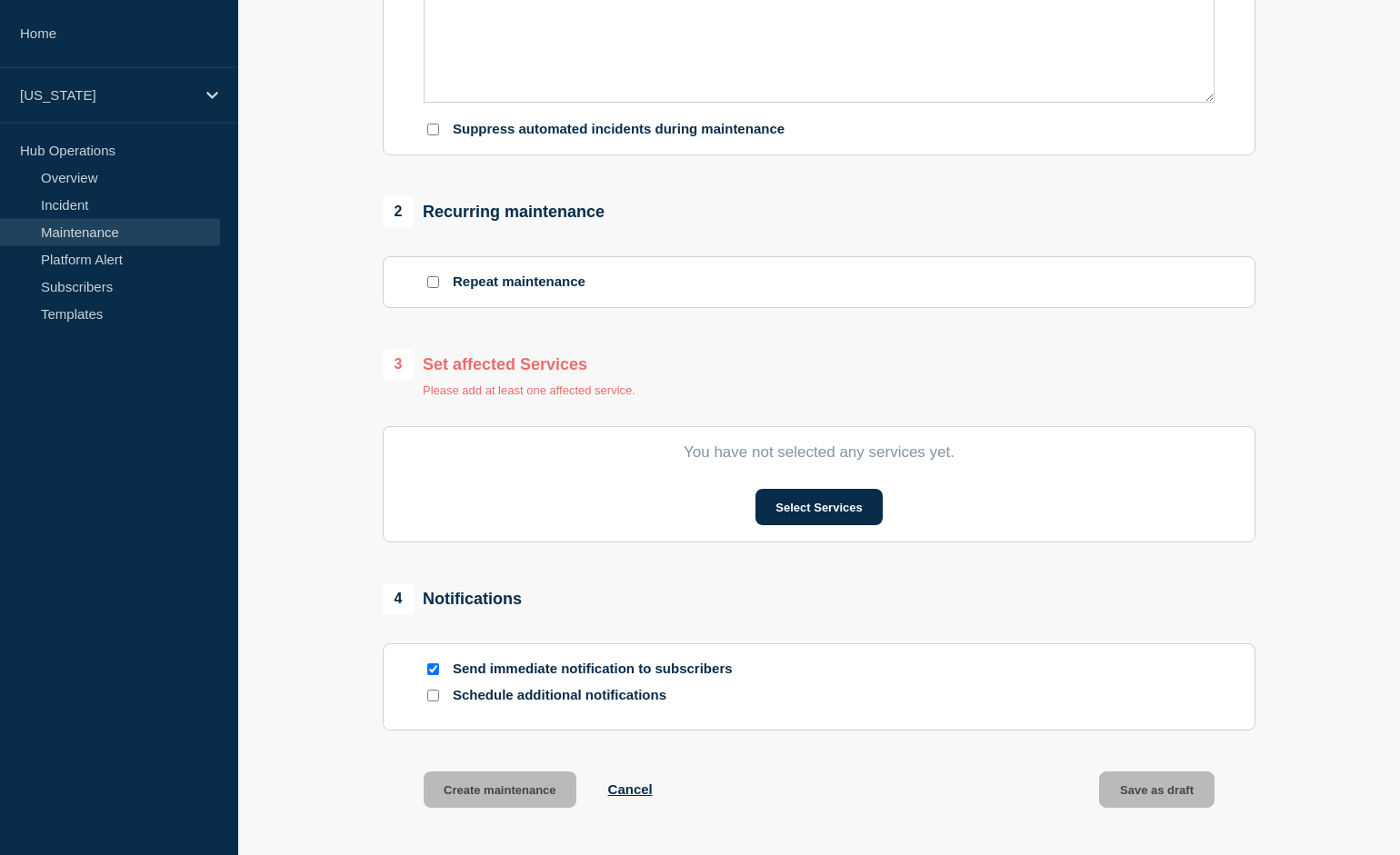
scroll to position [581, 0]
click at [818, 524] on button "Select Services" at bounding box center [819, 506] width 127 height 36
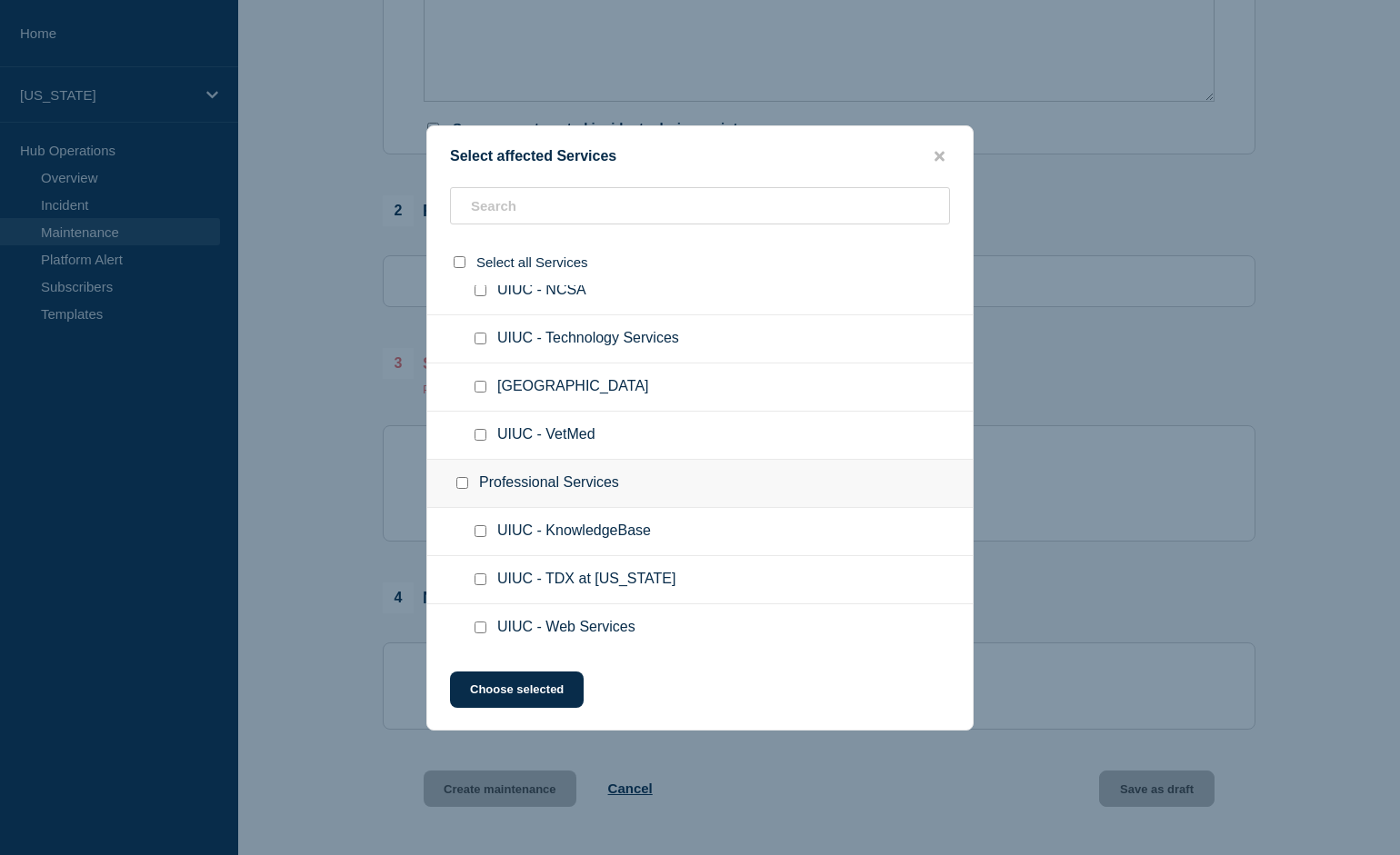
scroll to position [4157, 0]
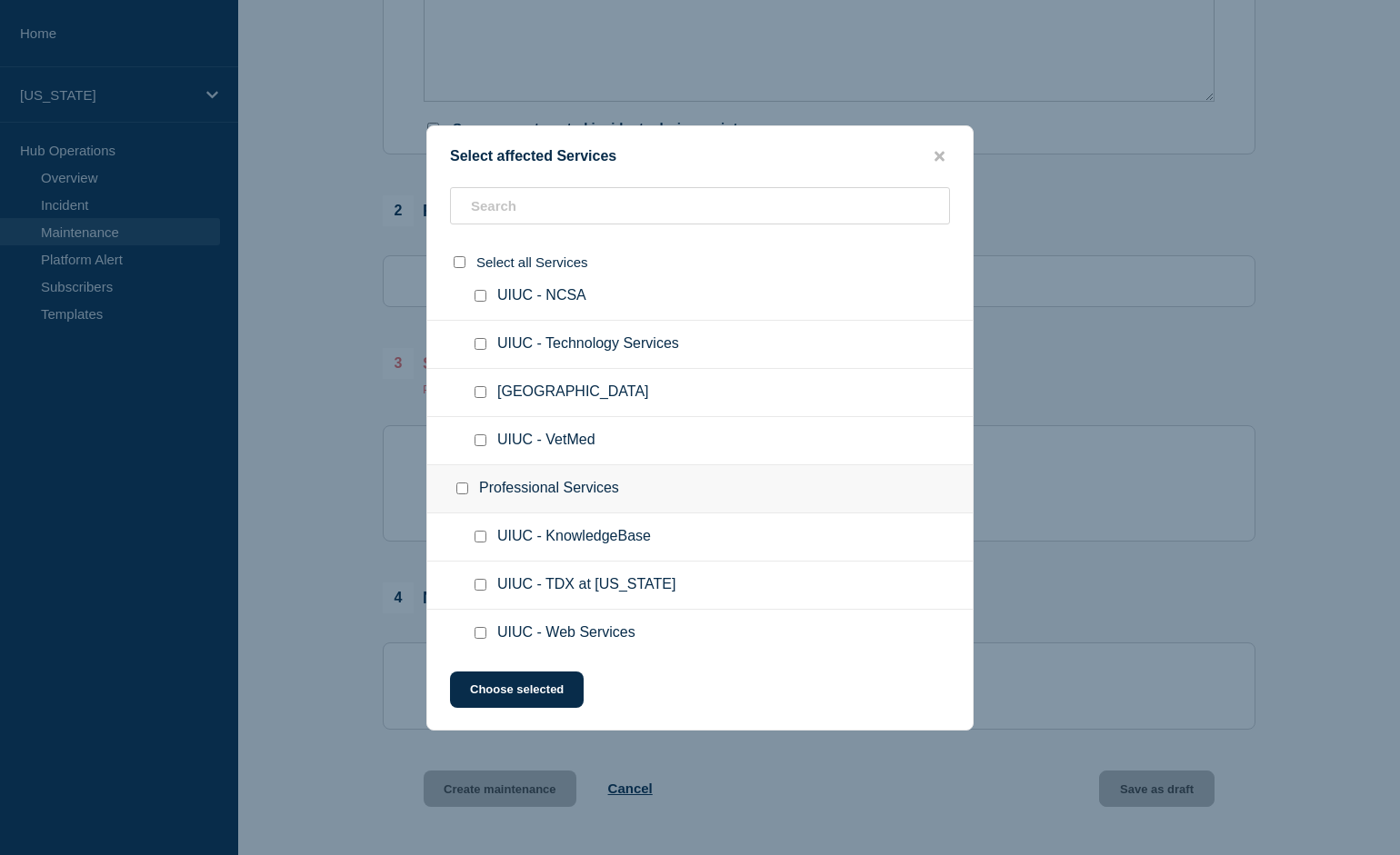
click at [479, 350] on input "UIUC - Technology Services checkbox" at bounding box center [480, 344] width 11 height 11
checkbox input "true"
click at [530, 691] on button "Choose selected" at bounding box center [517, 690] width 133 height 36
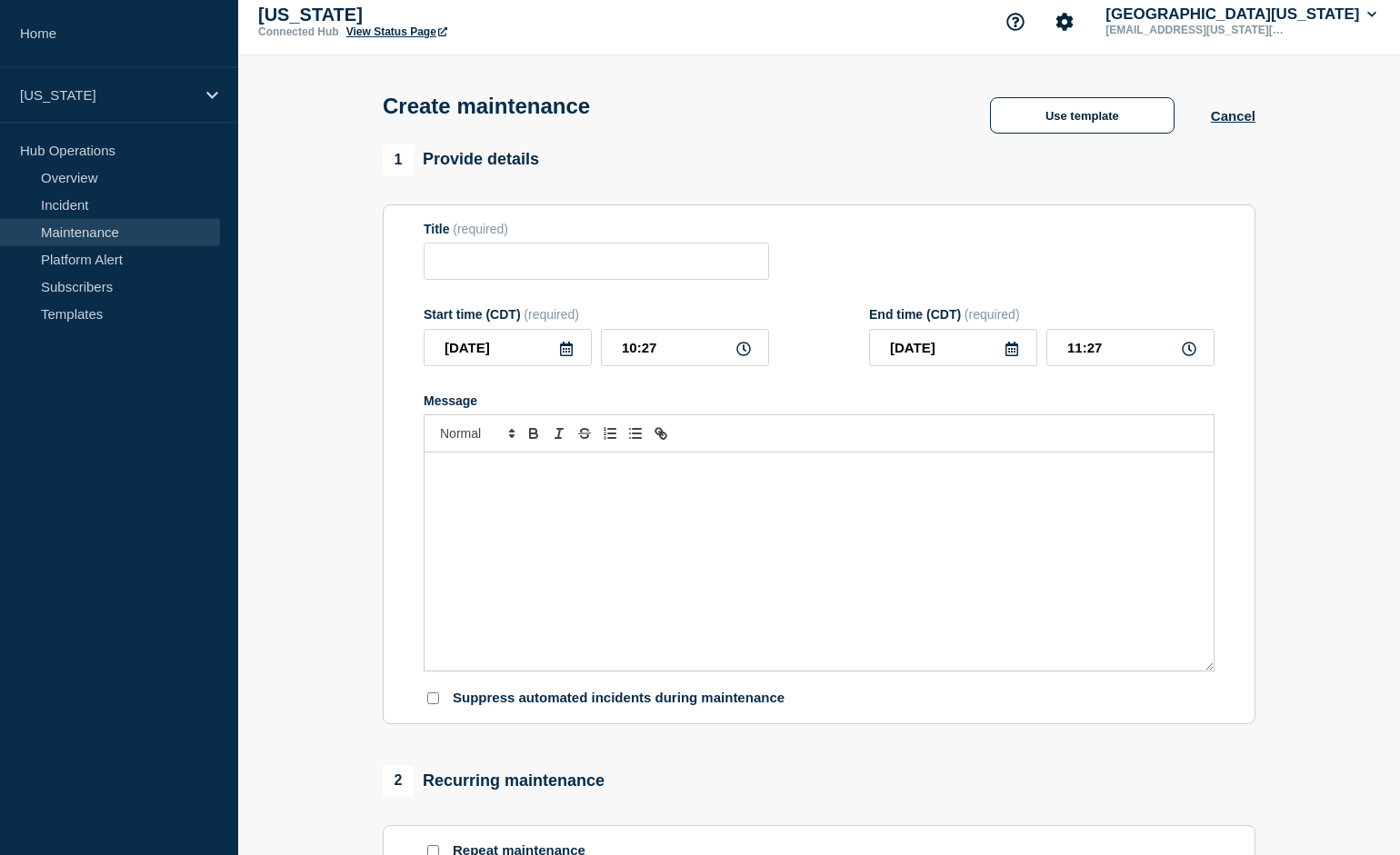
scroll to position [0, 0]
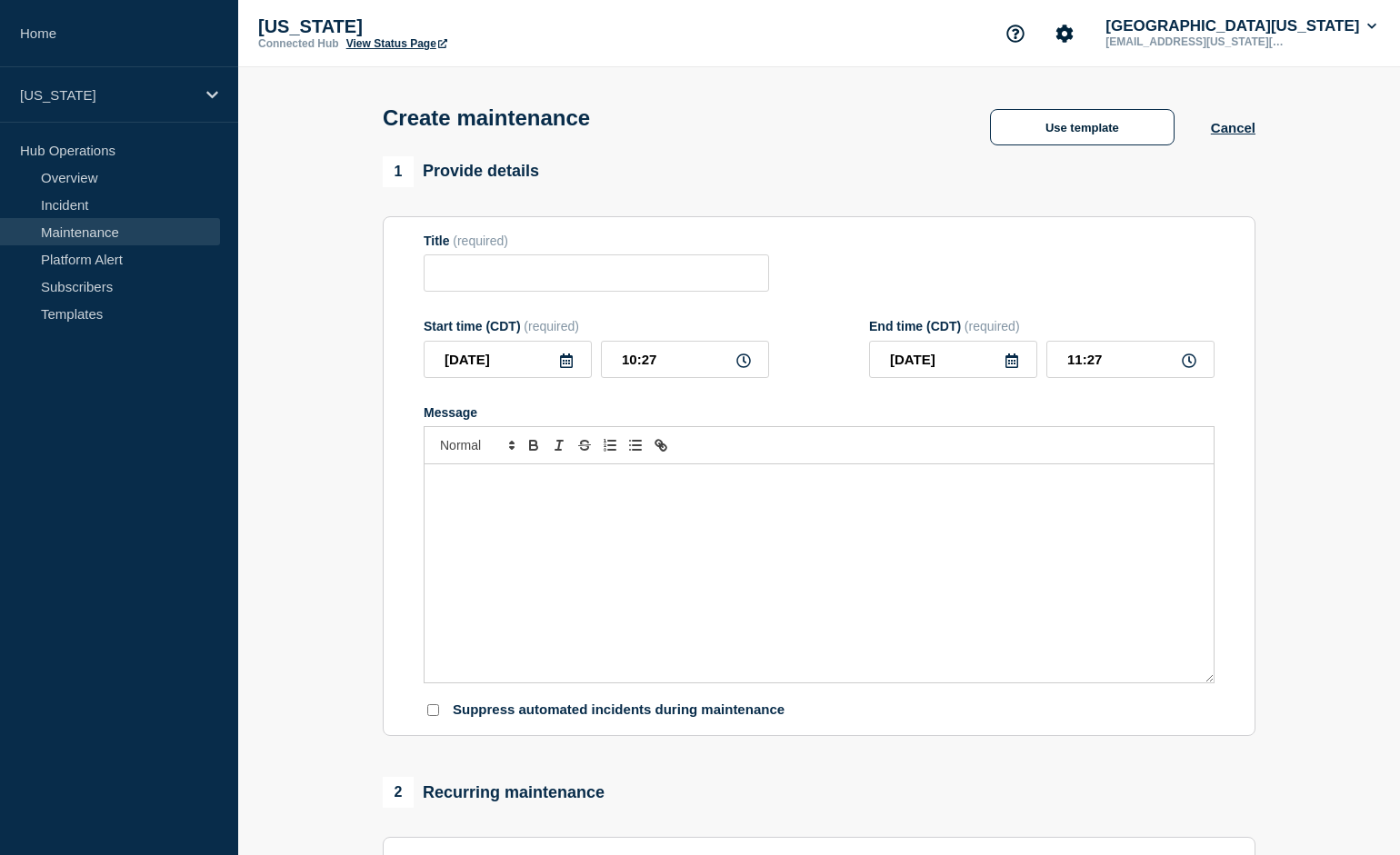
click at [568, 368] on icon at bounding box center [566, 360] width 14 height 14
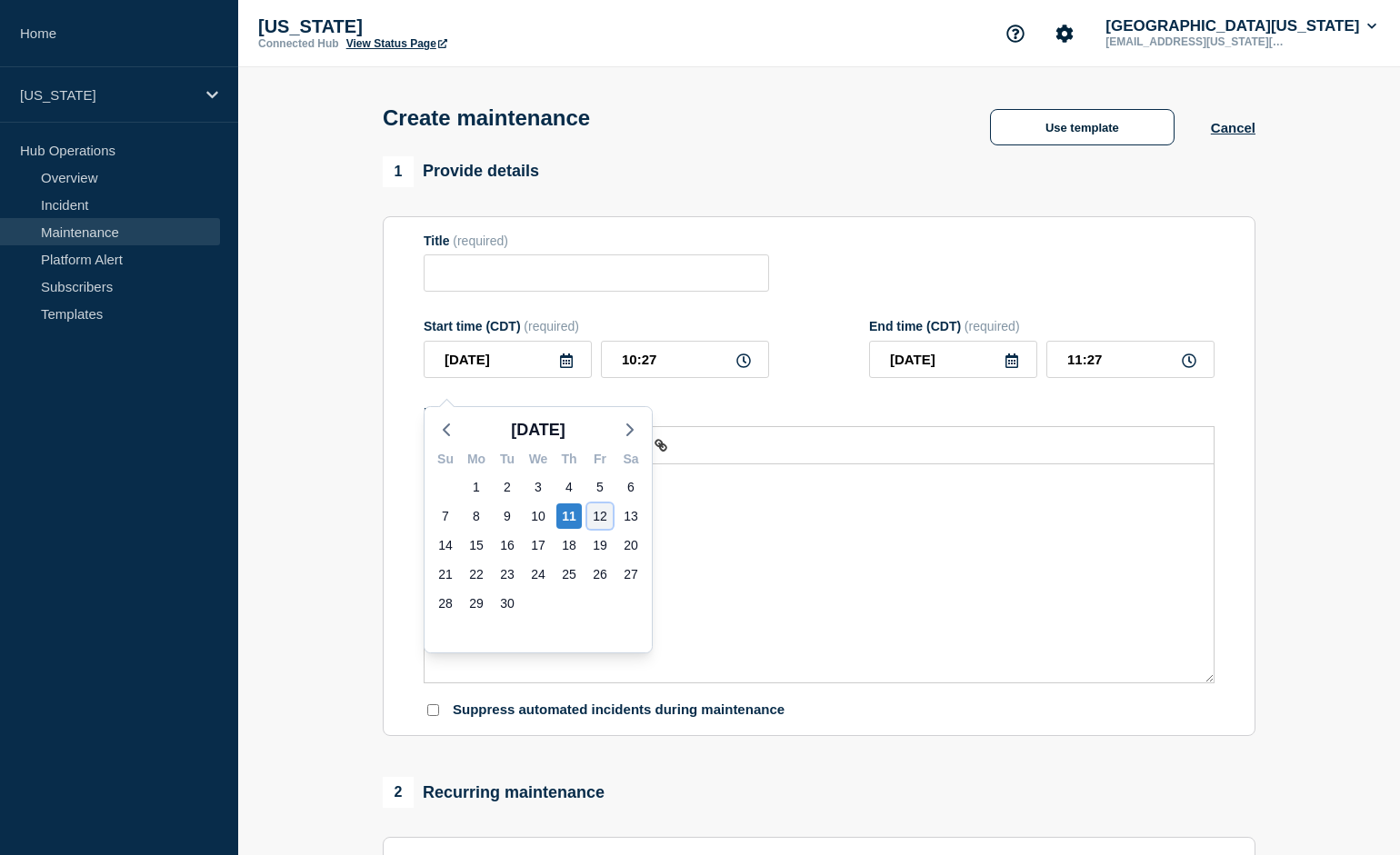
click at [601, 517] on div "12" at bounding box center [599, 516] width 26 height 26
type input "[DATE]"
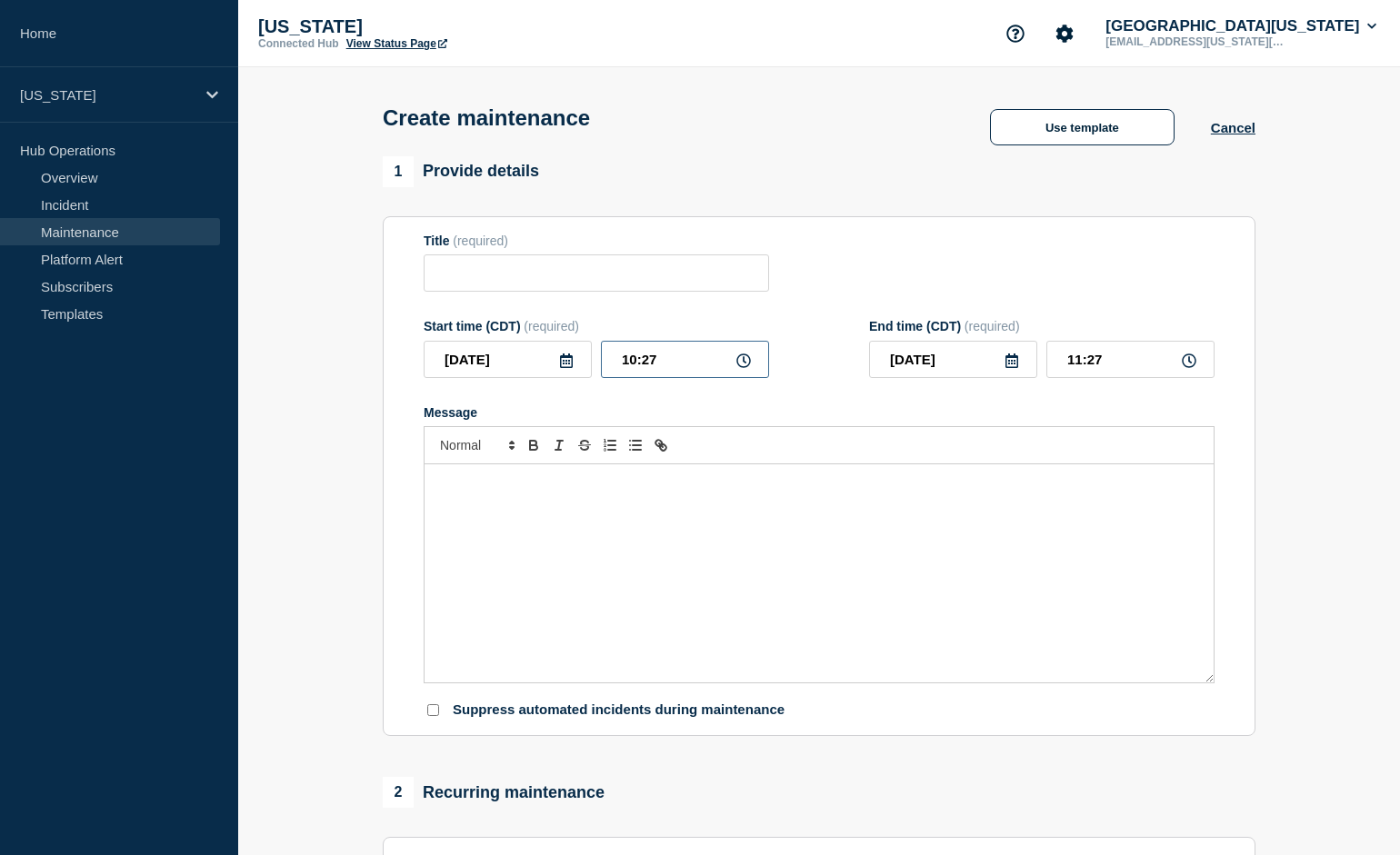
click at [628, 377] on input "10:27" at bounding box center [684, 359] width 168 height 37
click at [570, 278] on input "Title" at bounding box center [596, 273] width 345 height 37
type input "[US_STATE] Chat"
click at [700, 586] on div "Message" at bounding box center [819, 573] width 789 height 218
click at [720, 371] on input "10:27" at bounding box center [684, 359] width 168 height 37
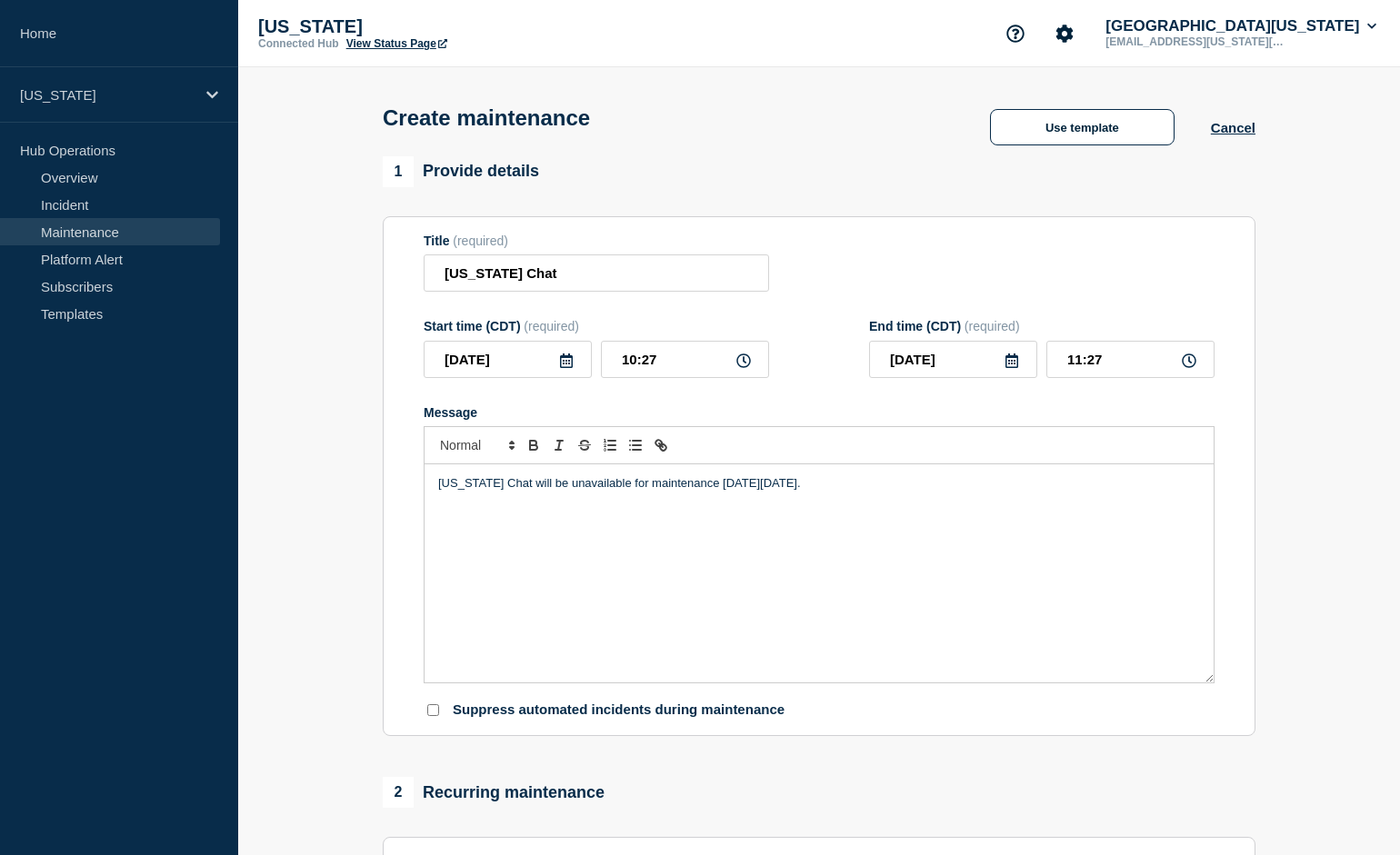
click at [748, 368] on icon at bounding box center [742, 360] width 14 height 14
click at [684, 378] on input "10:27" at bounding box center [684, 359] width 168 height 37
type input "00:27"
type input "01:27"
type input "09:27"
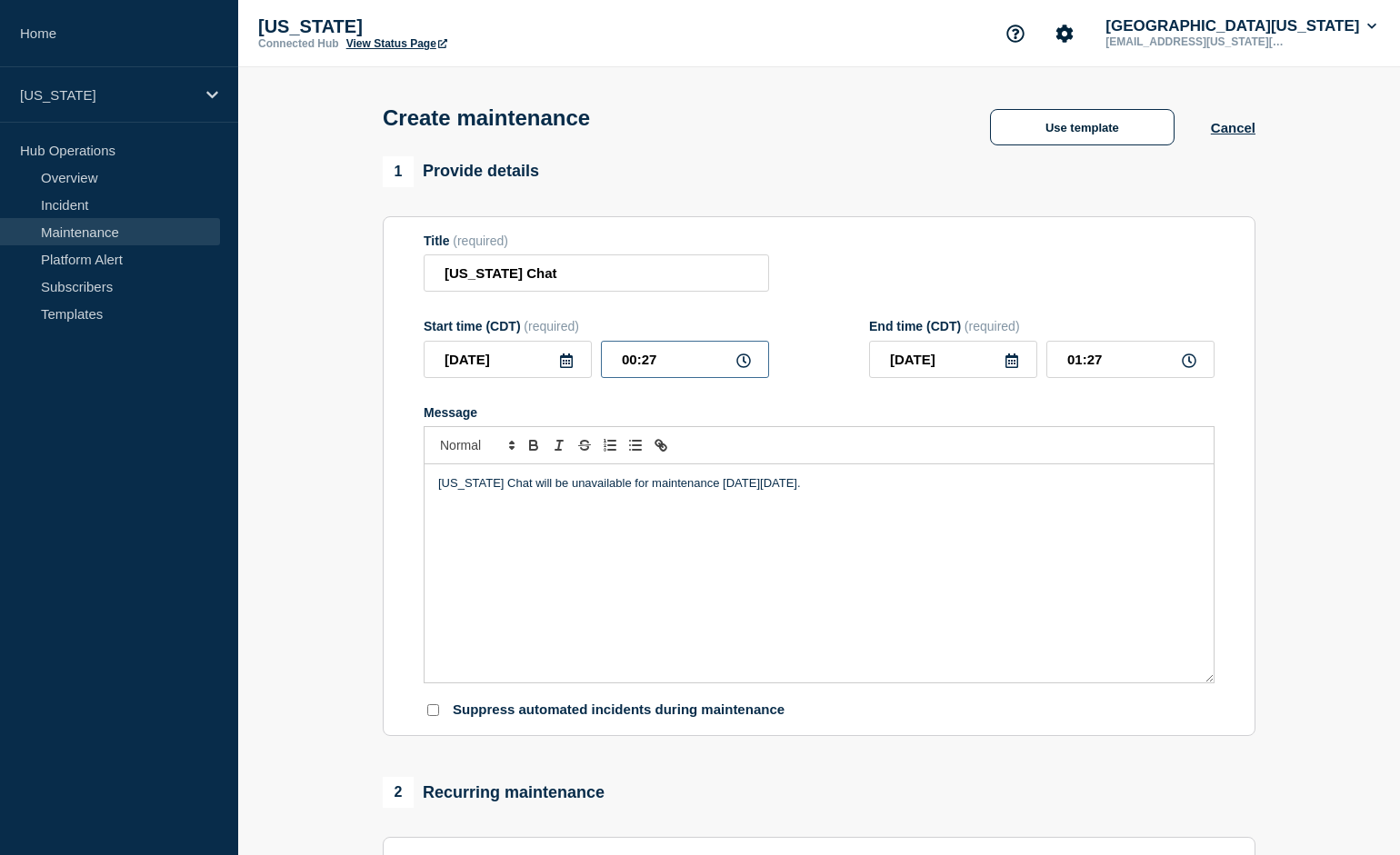
type input "10:27"
type input "09:07"
type input "10:07"
type input "09:00"
type input "17:00"
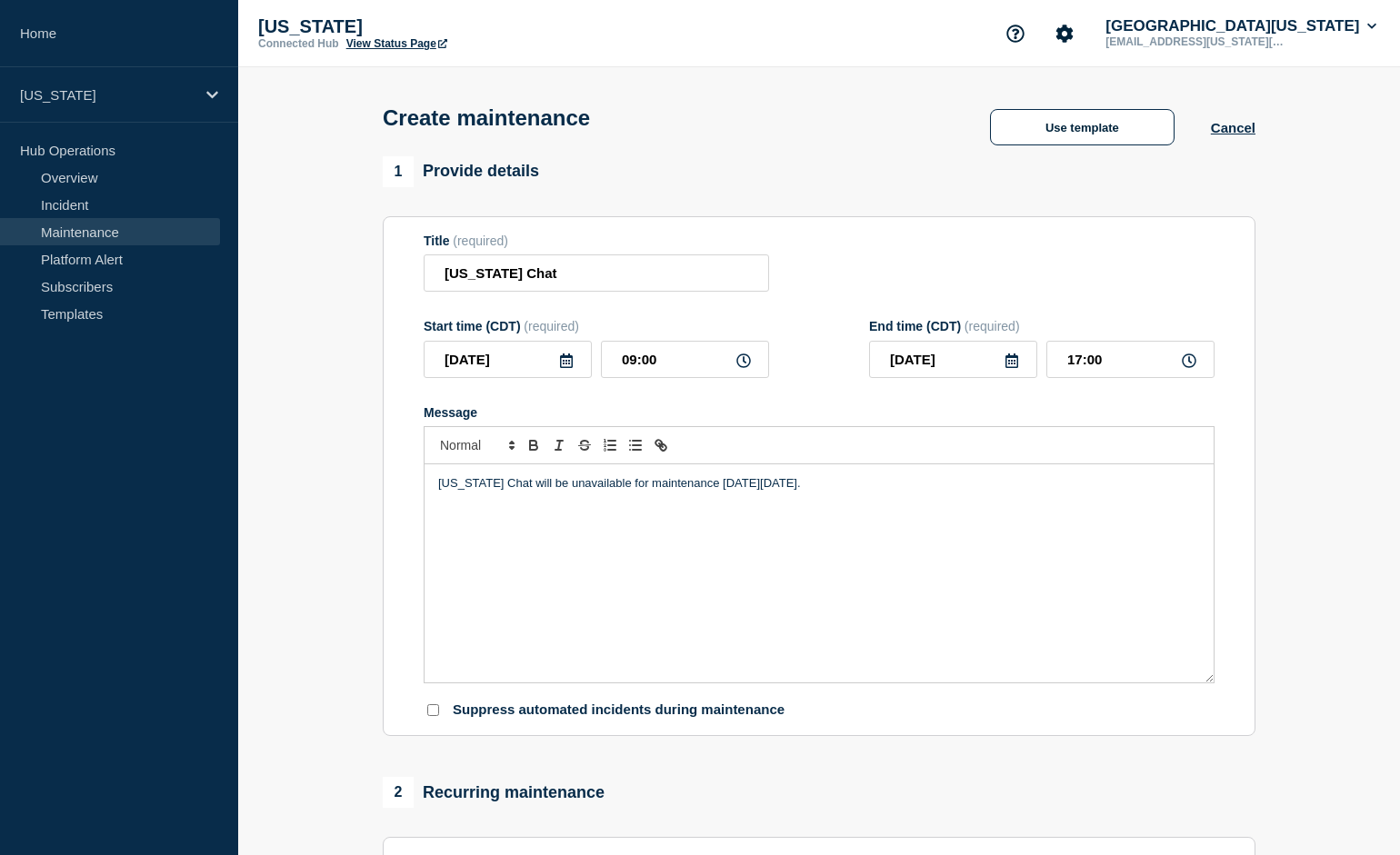
click at [578, 492] on p "[US_STATE] Chat will be unavailable for maintenance [DATE][DATE]." at bounding box center [819, 483] width 761 height 16
drag, startPoint x: 578, startPoint y: 507, endPoint x: 609, endPoint y: 508, distance: 31.0
click at [609, 492] on p "[US_STATE] Chat will be unavailable for maintenance [DATE][DATE]." at bounding box center [819, 483] width 761 height 16
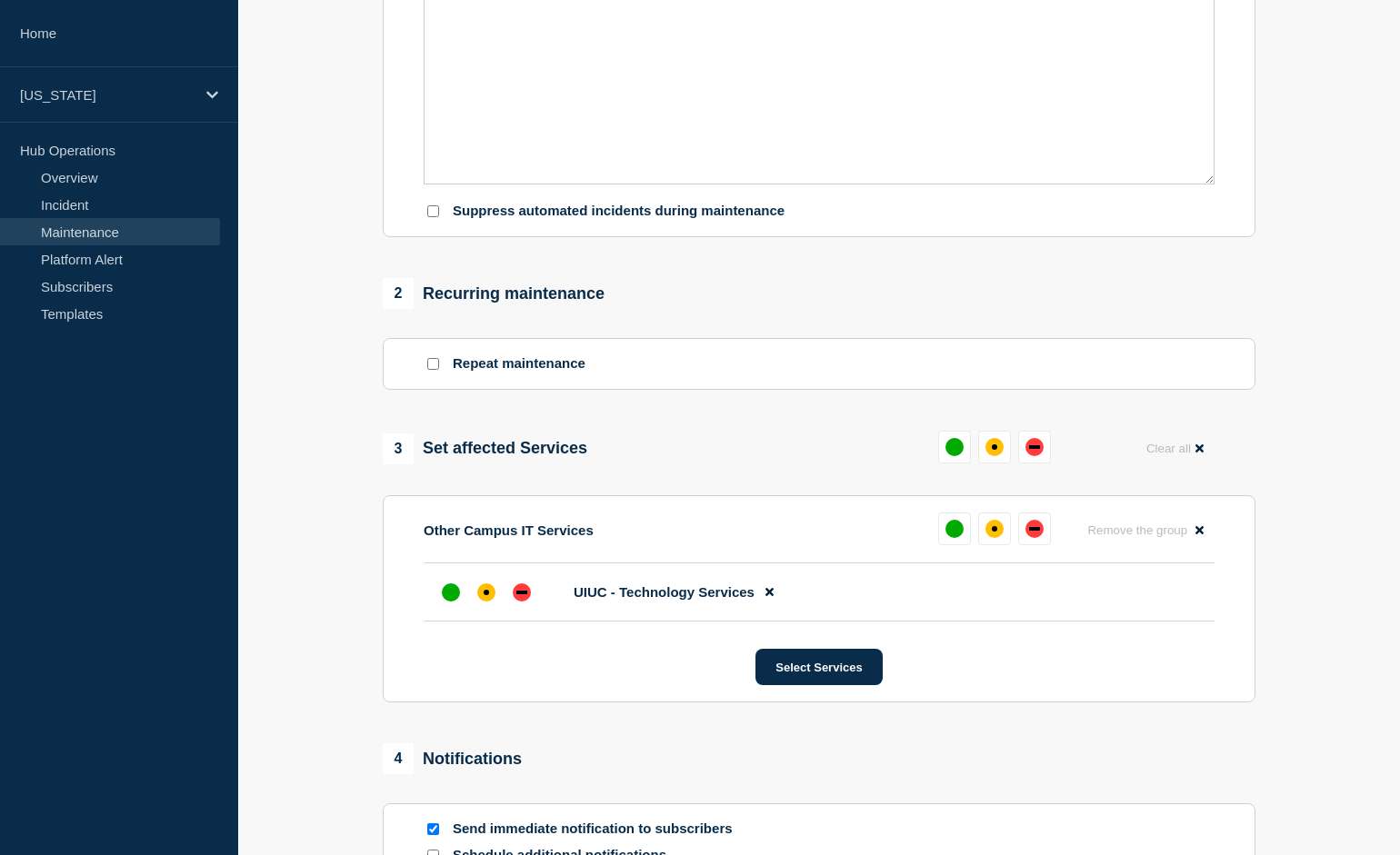
scroll to position [862, 0]
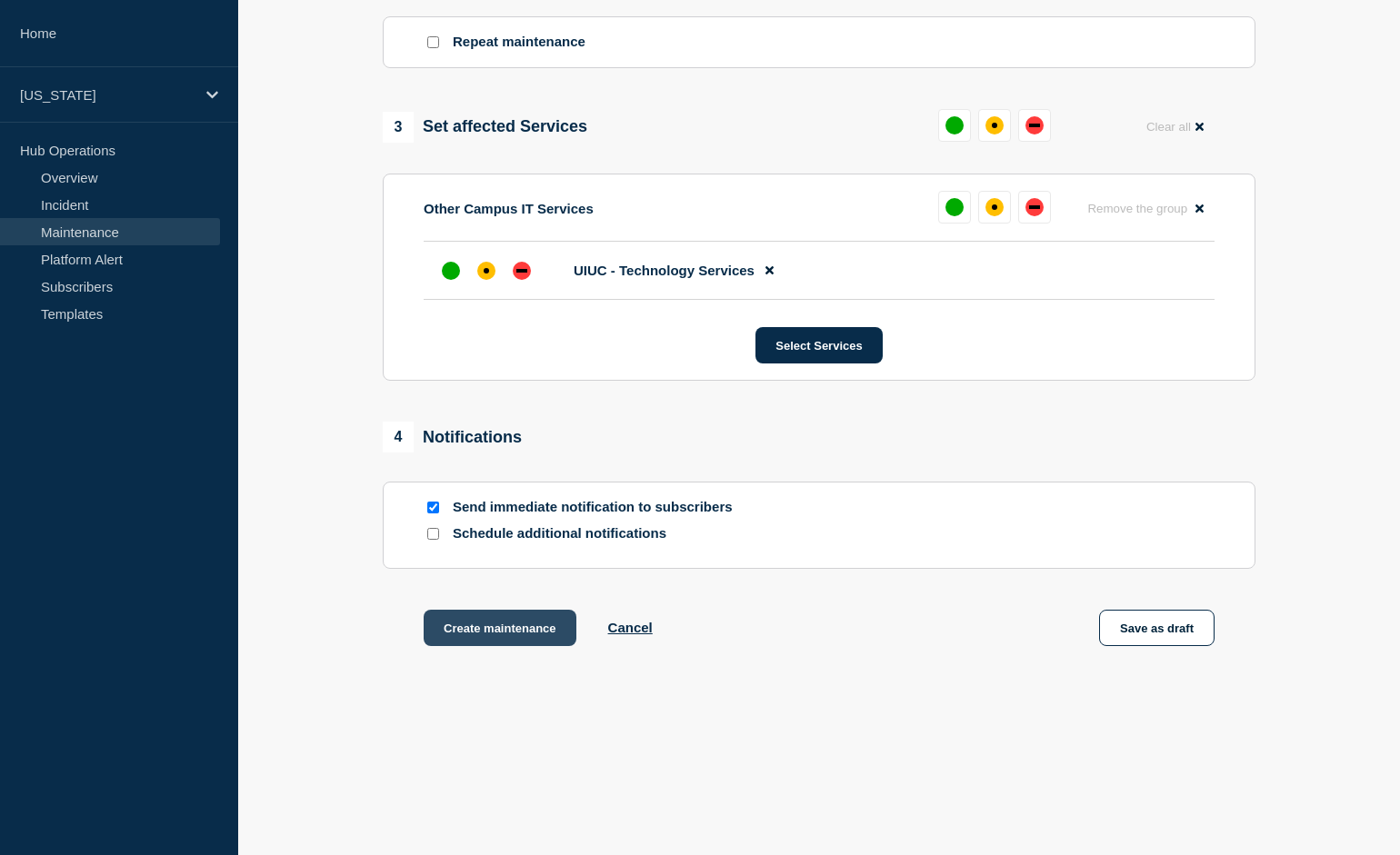
click at [521, 635] on button "Create maintenance" at bounding box center [499, 628] width 152 height 36
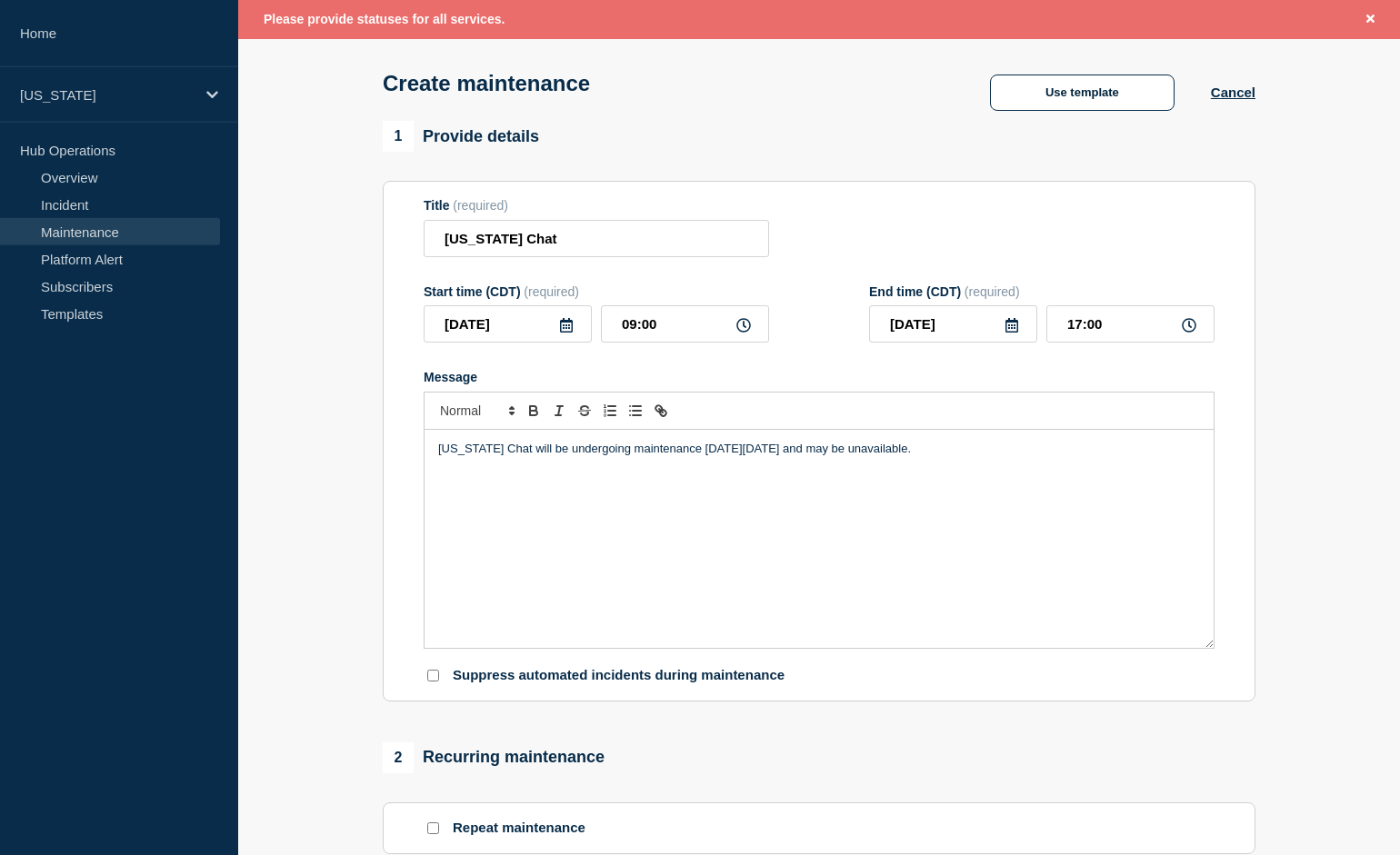
scroll to position [71, 0]
click at [358, 434] on section "1 Provide details Title (required) [US_STATE] Chat Start time (CDT) (required) …" at bounding box center [819, 807] width 1162 height 1370
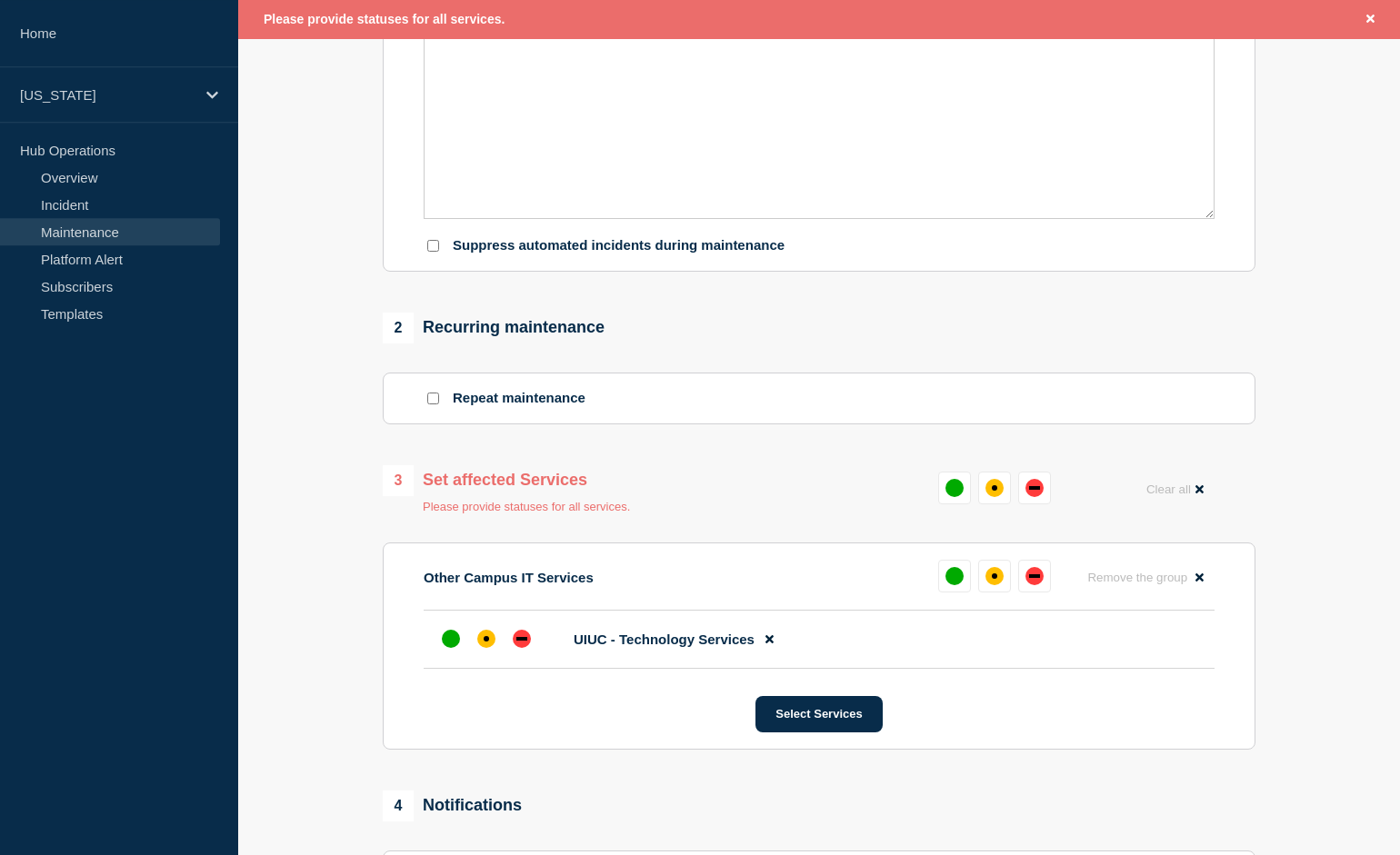
scroll to position [509, 0]
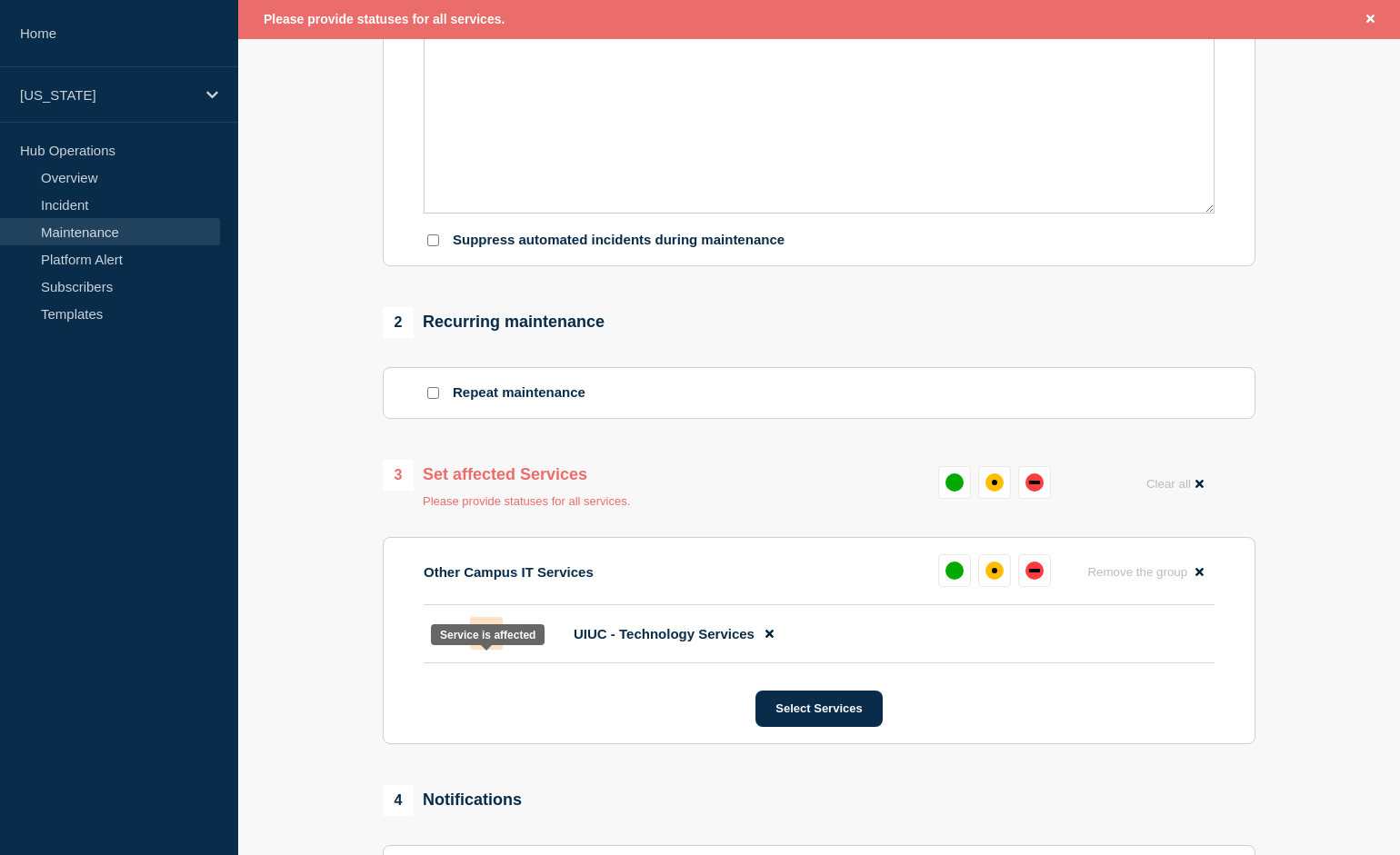
click at [481, 642] on div "affected" at bounding box center [486, 633] width 18 height 18
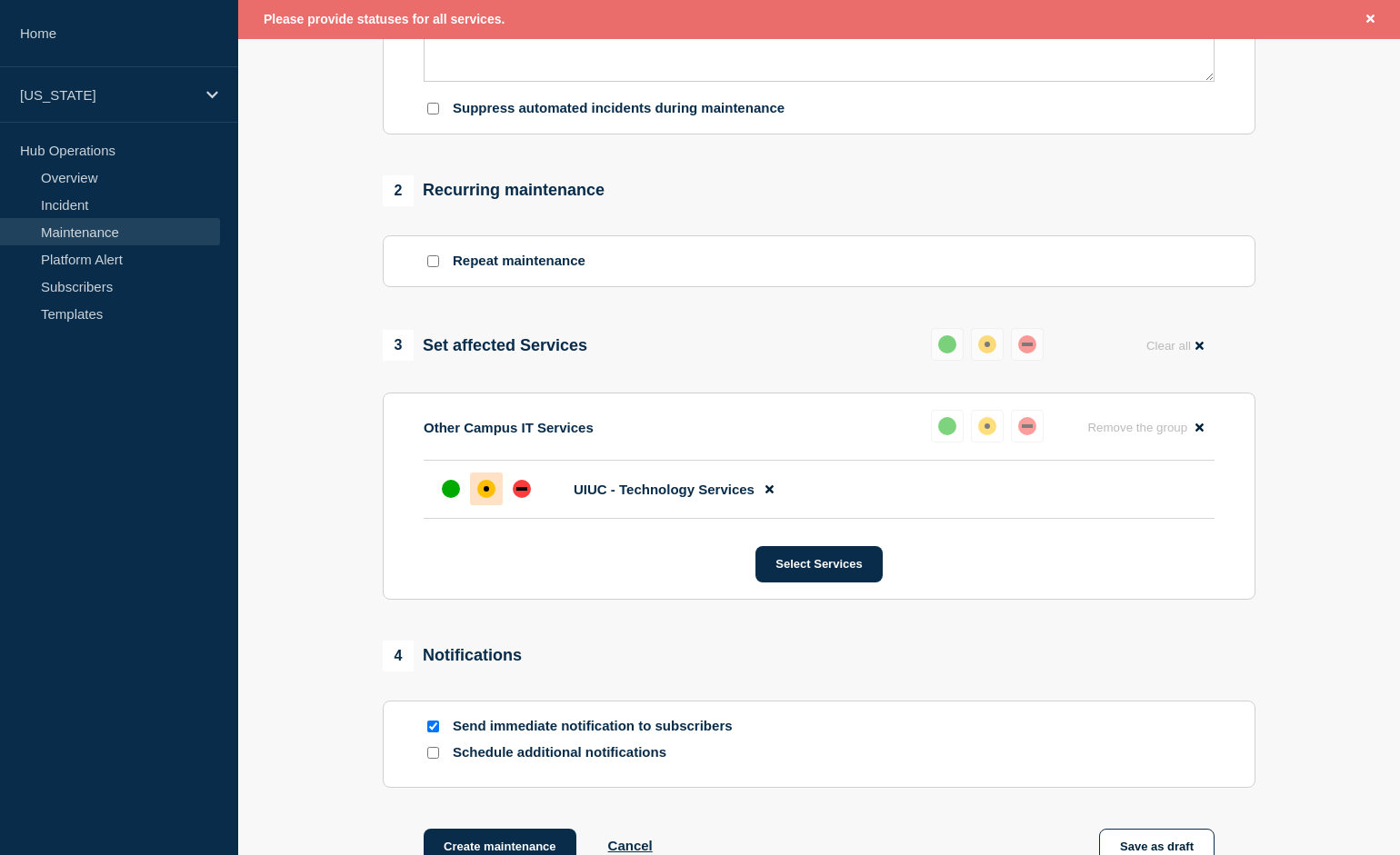
scroll to position [901, 0]
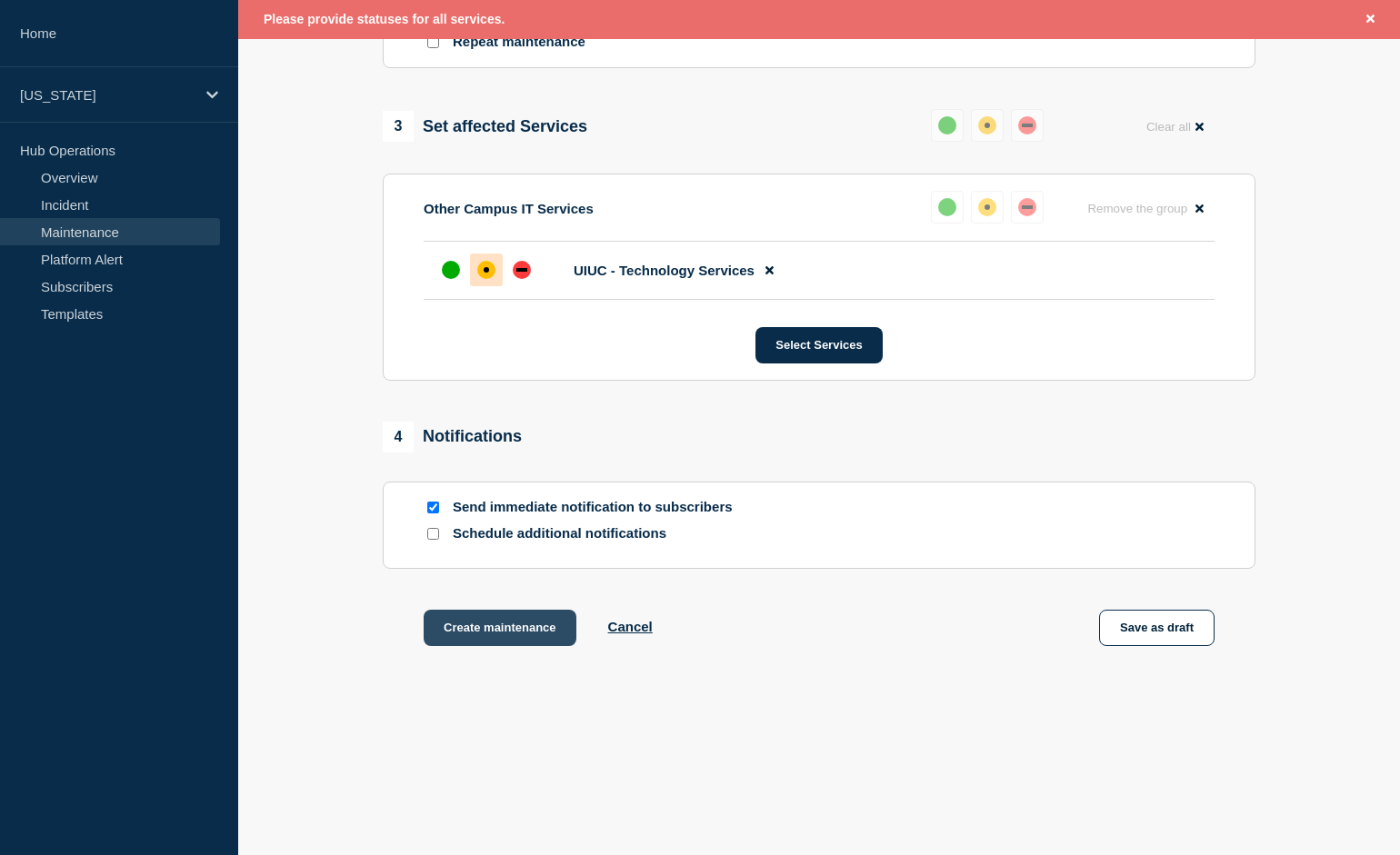
click at [484, 630] on button "Create maintenance" at bounding box center [499, 628] width 152 height 36
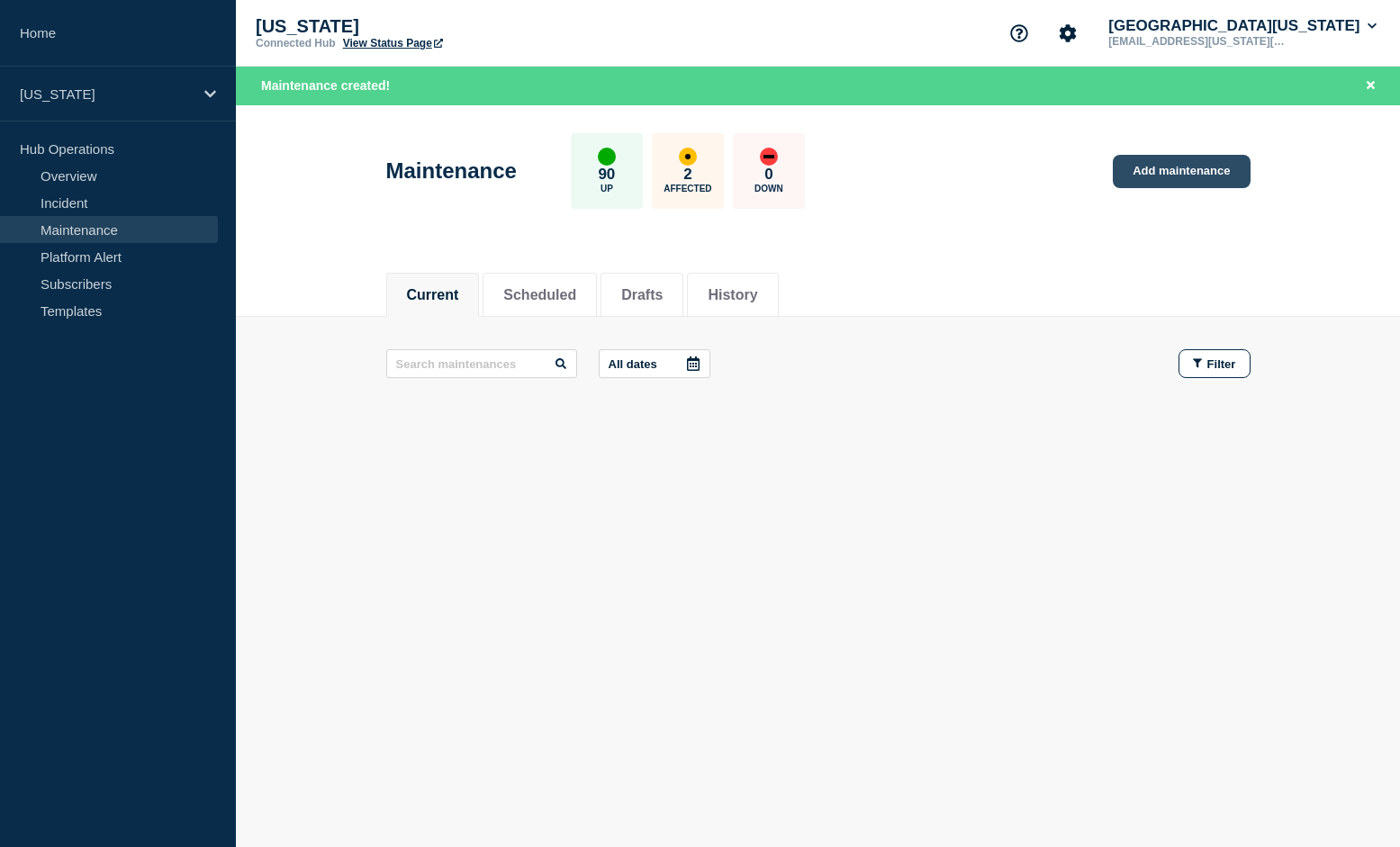
click at [1196, 173] on link "Add maintenance" at bounding box center [1181, 171] width 137 height 33
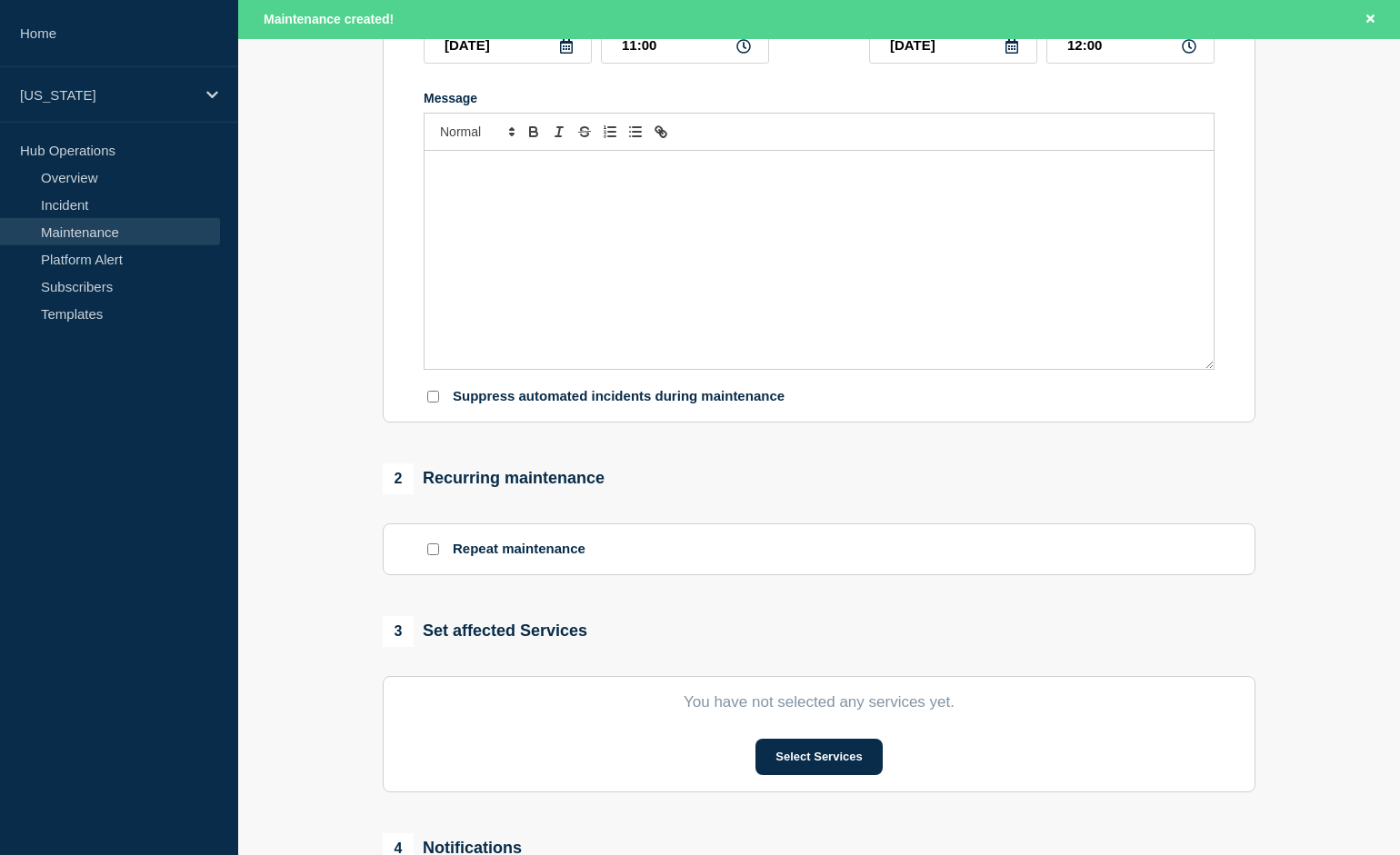
scroll to position [363, 0]
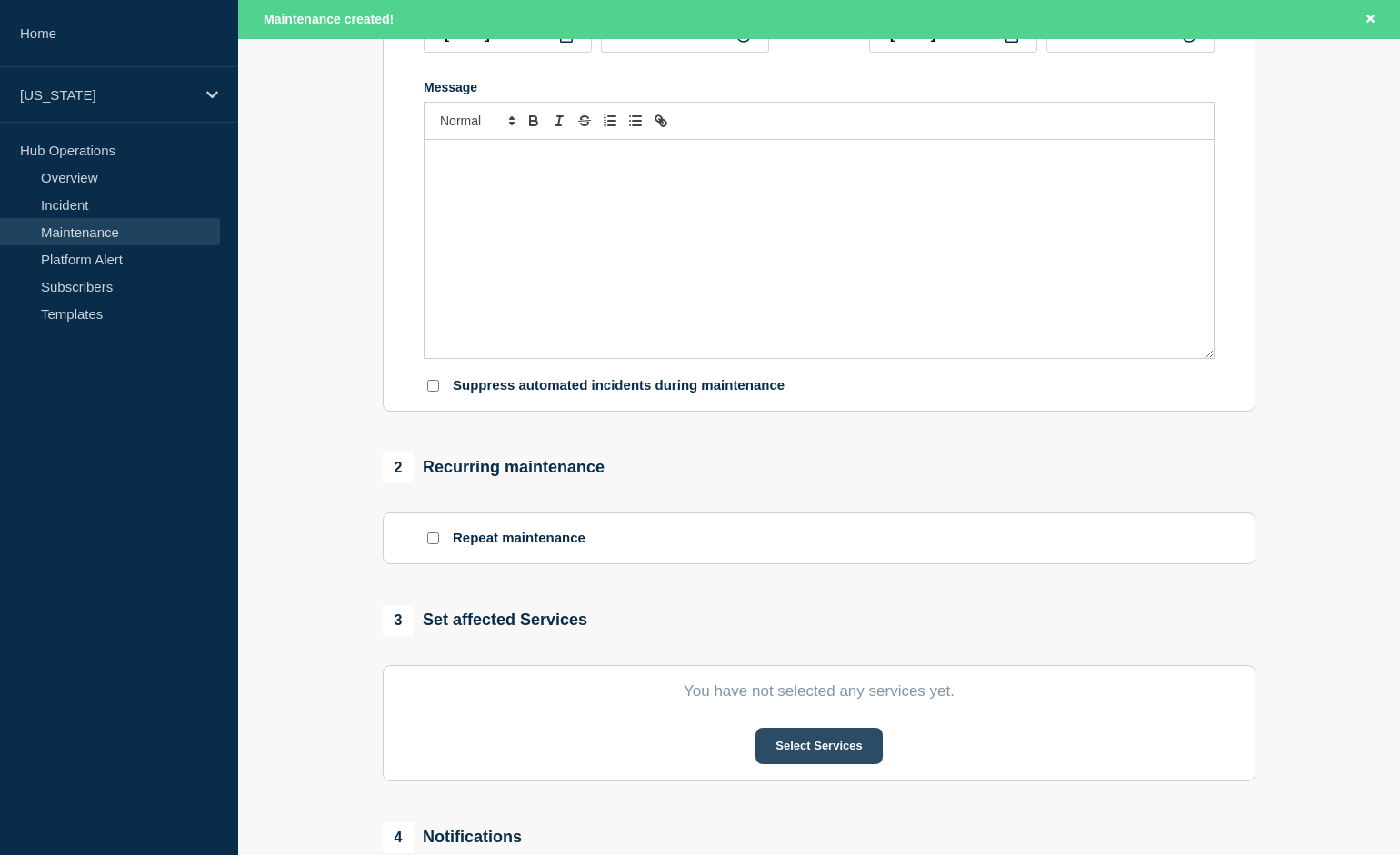
click at [842, 764] on button "Select Services" at bounding box center [819, 746] width 127 height 36
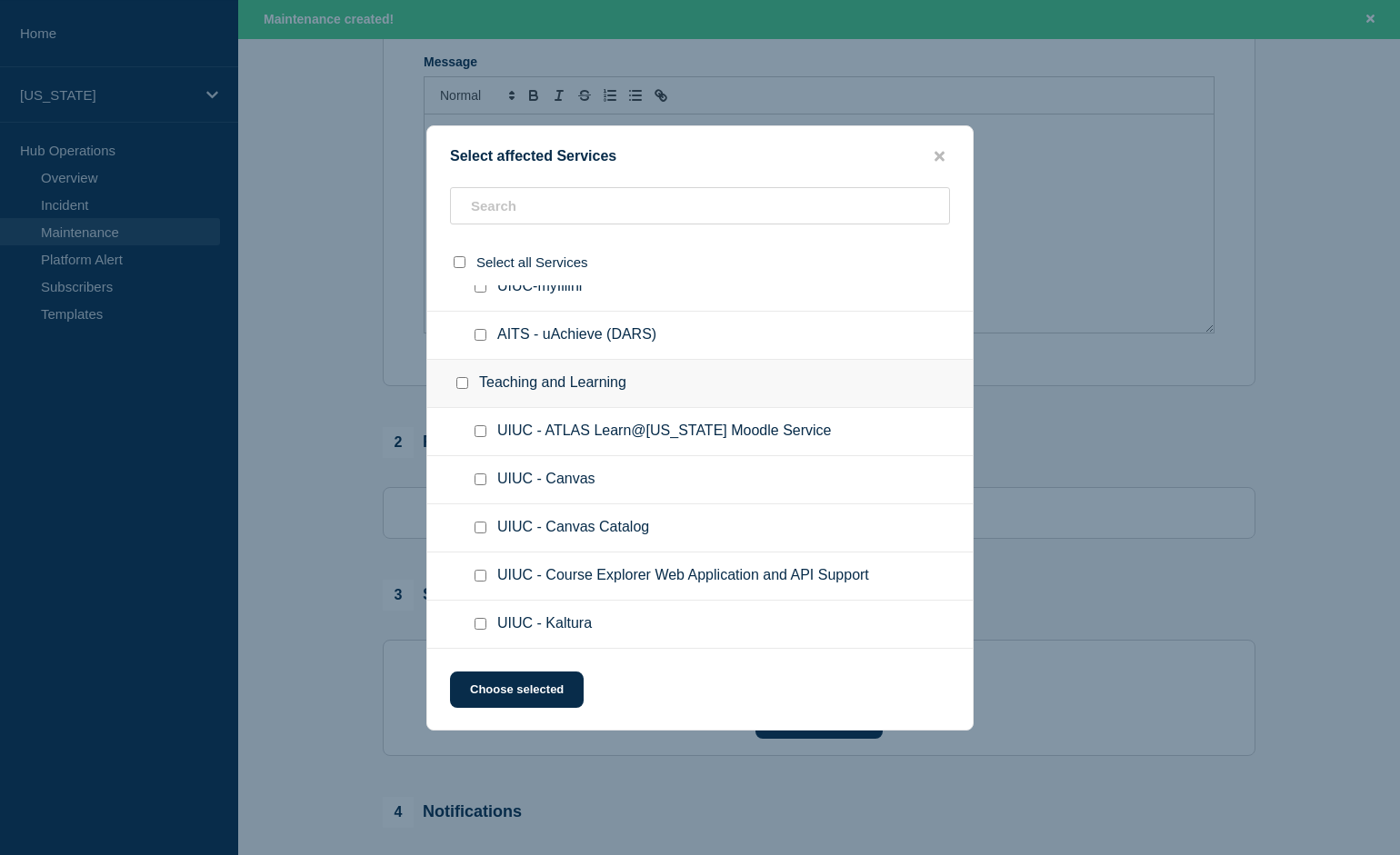
scroll to position [393, 0]
click at [285, 478] on div at bounding box center [700, 427] width 1400 height 855
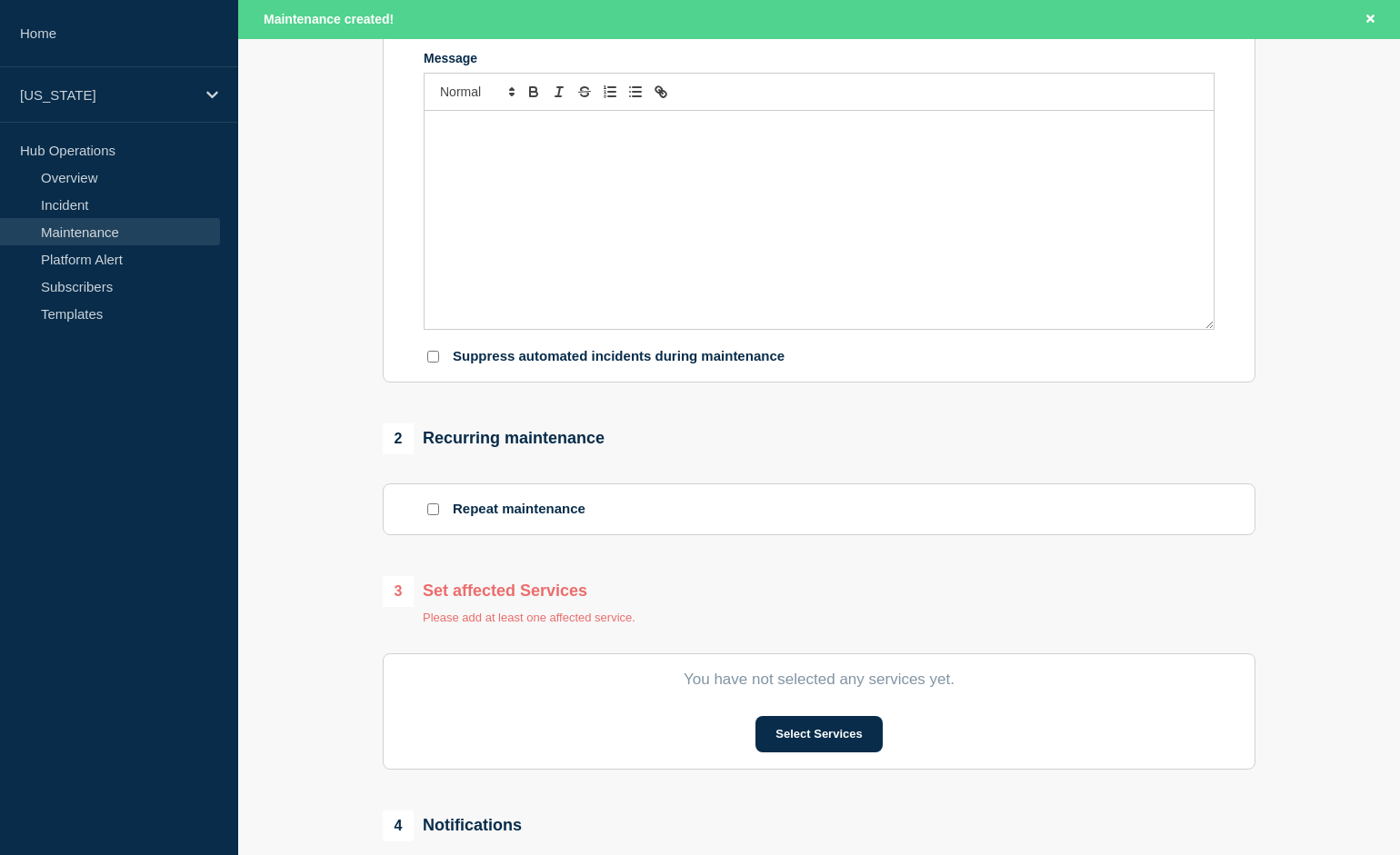
scroll to position [5037, 0]
